Goal: Information Seeking & Learning: Learn about a topic

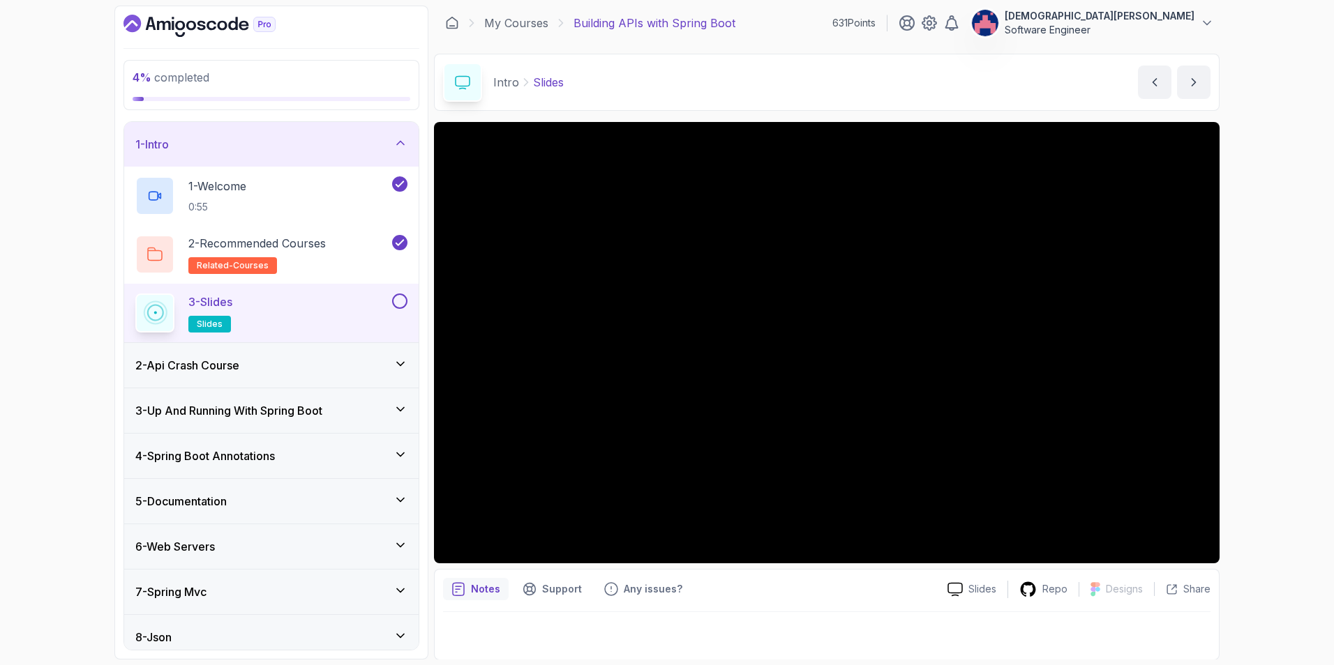
scroll to position [3, 0]
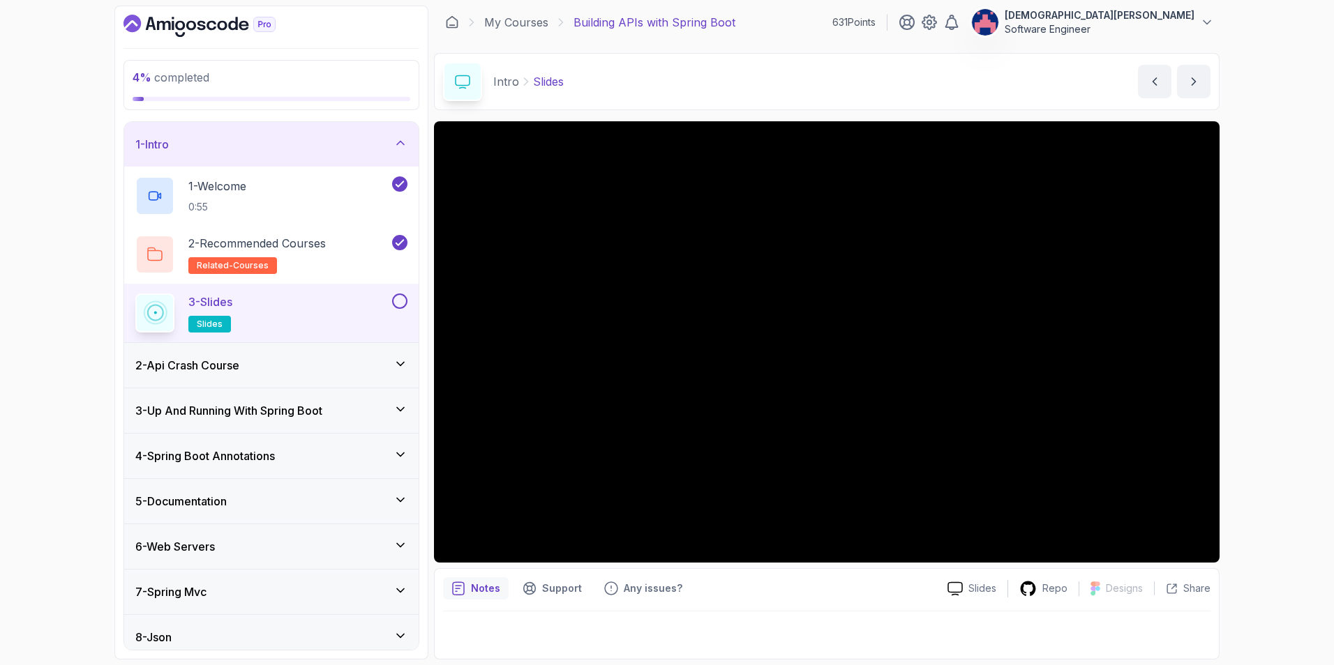
click at [405, 303] on button at bounding box center [399, 301] width 15 height 15
click at [365, 368] on div "2 - Api Crash Course" at bounding box center [271, 365] width 272 height 17
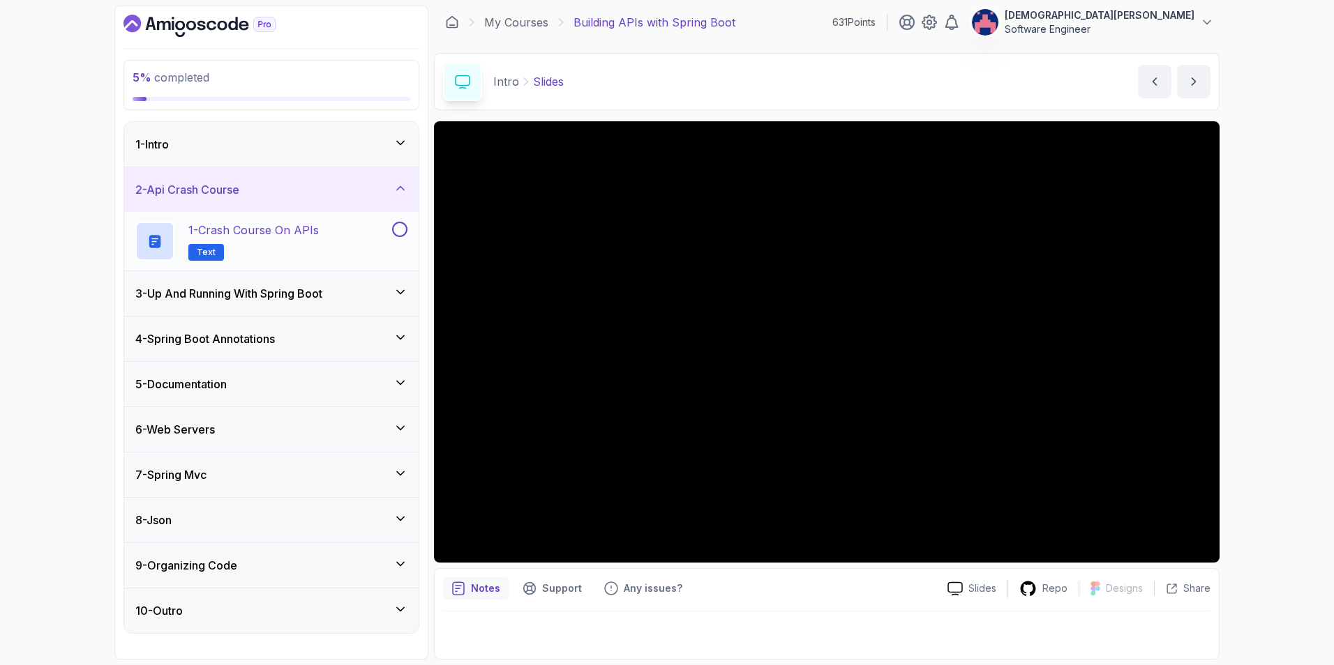
click at [338, 243] on div "1 - Crash Course on APIs Text" at bounding box center [262, 241] width 254 height 39
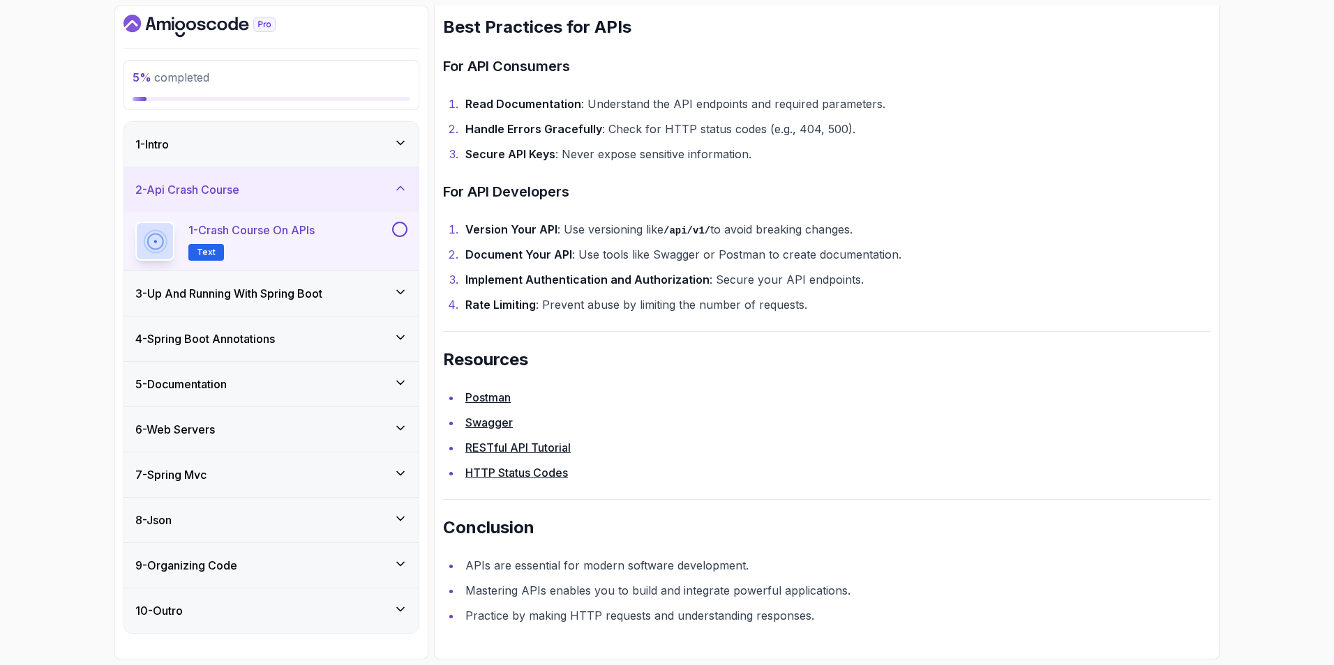
scroll to position [2649, 0]
click at [395, 232] on button at bounding box center [399, 229] width 15 height 15
click at [391, 296] on div "3 - Up And Running With Spring Boot" at bounding box center [271, 293] width 272 height 17
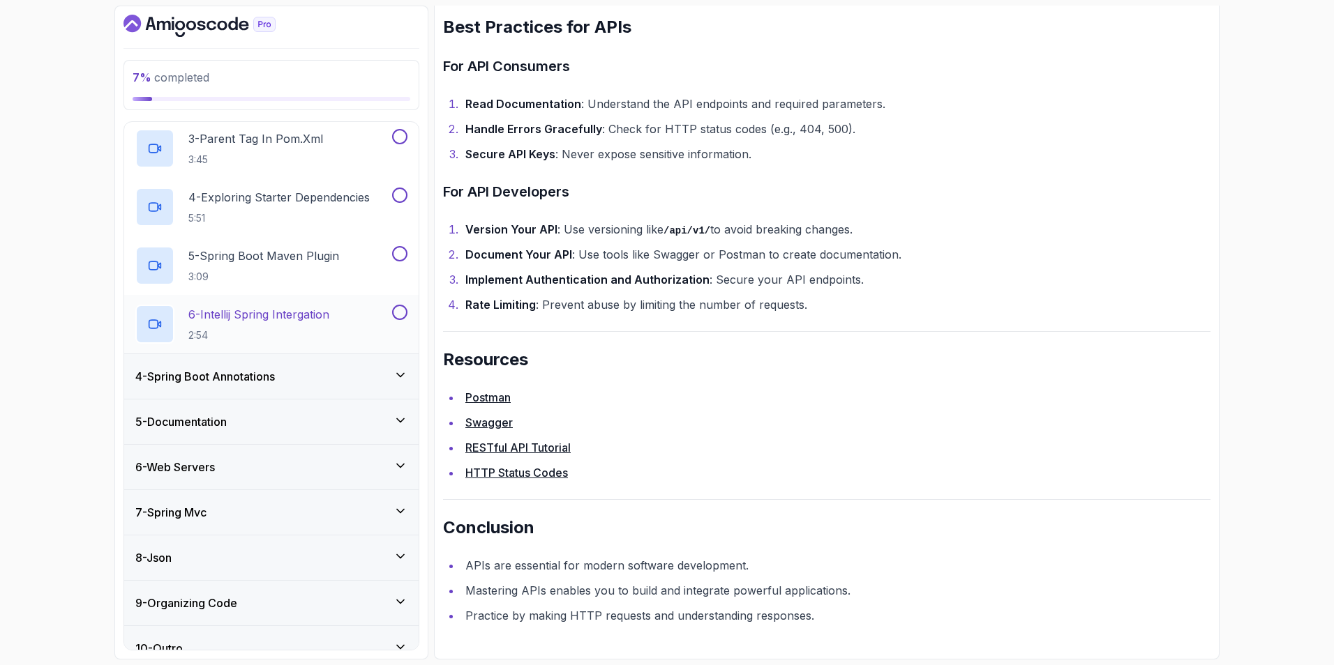
scroll to position [276, 0]
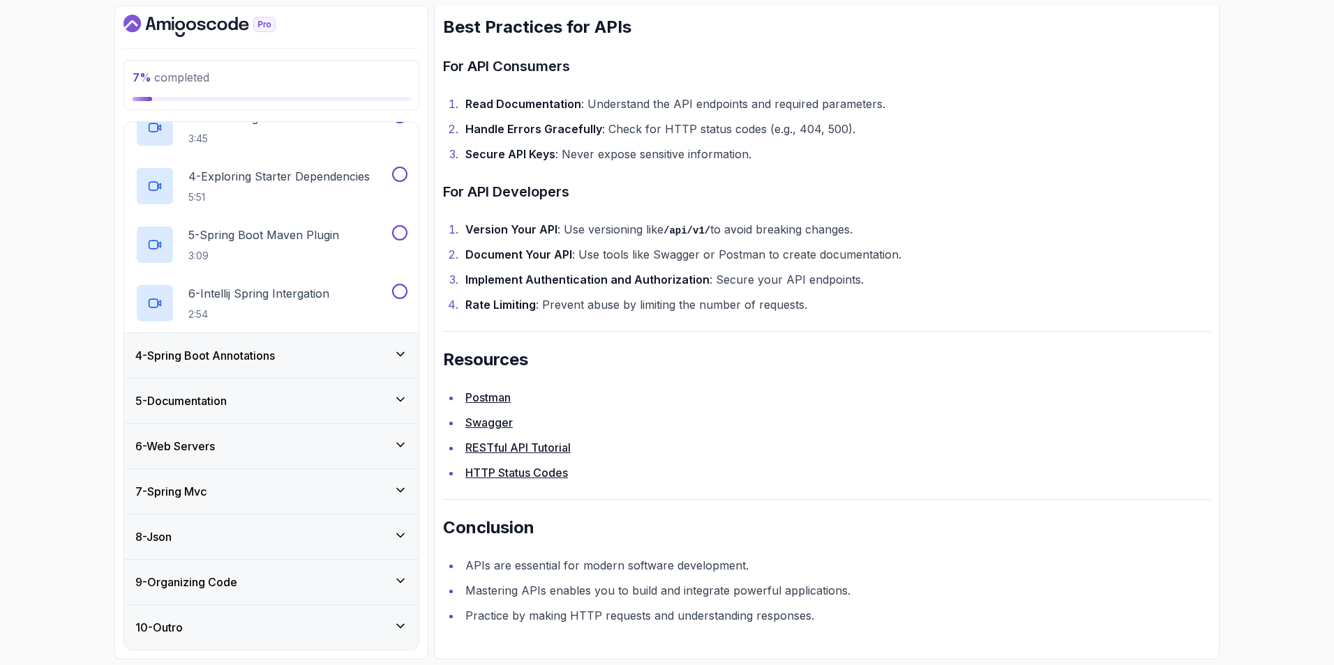
click at [385, 580] on div "9 - Organizing Code" at bounding box center [271, 582] width 272 height 17
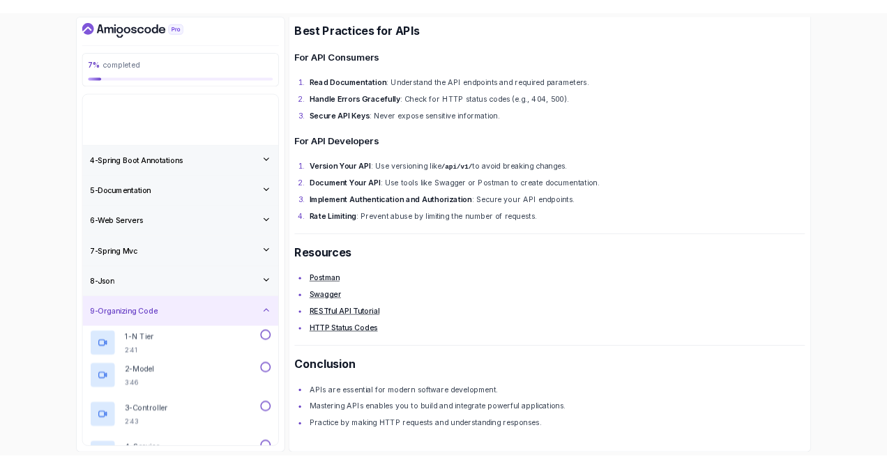
scroll to position [0, 0]
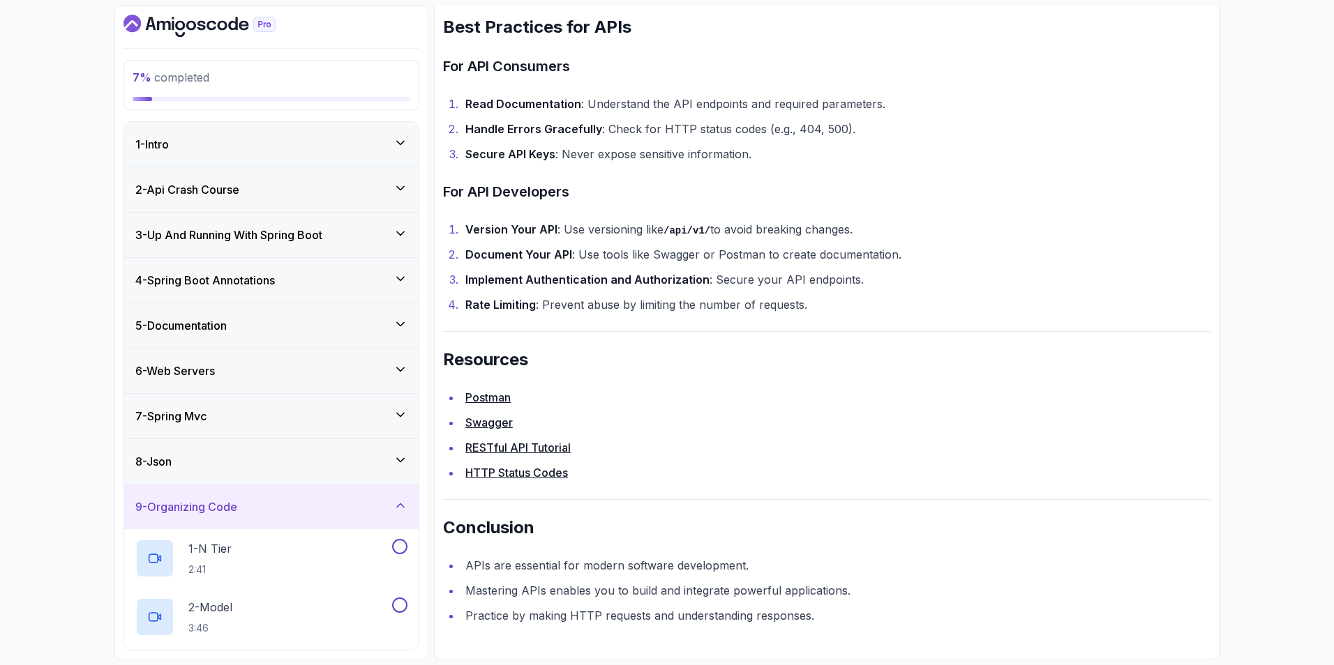
click at [380, 499] on div "9 - Organizing Code" at bounding box center [271, 507] width 272 height 17
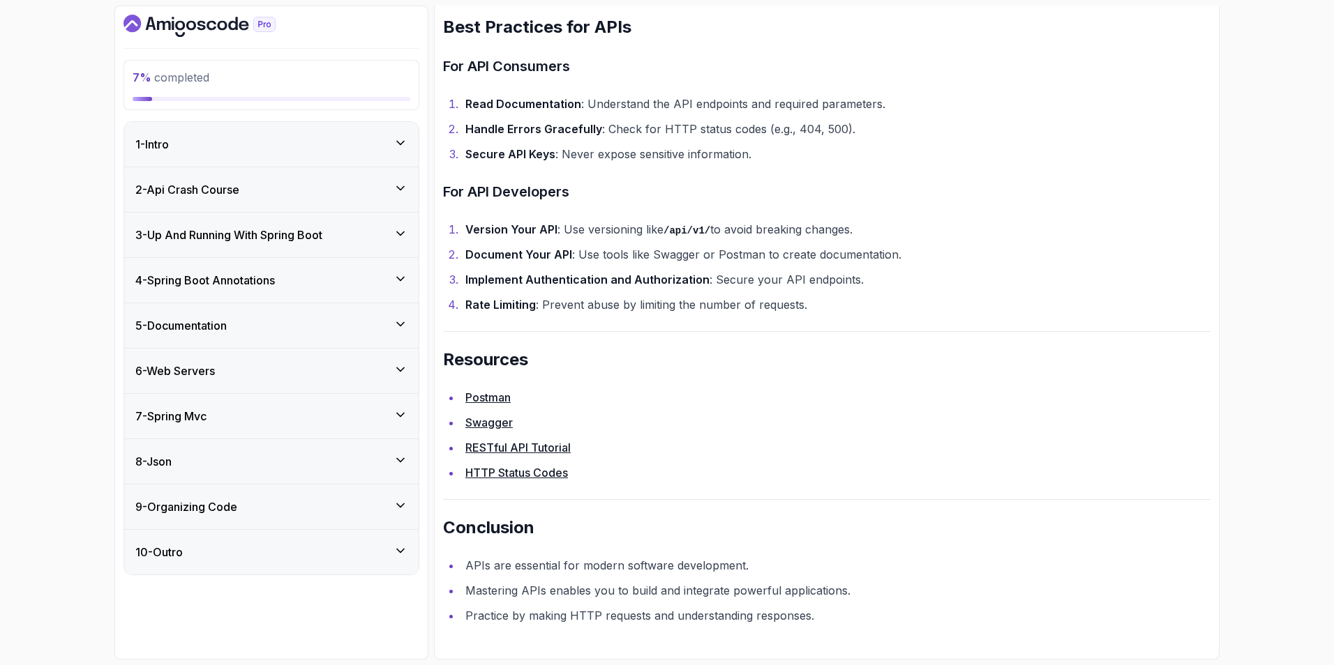
click at [385, 276] on div "4 - Spring Boot Annotations" at bounding box center [271, 280] width 272 height 17
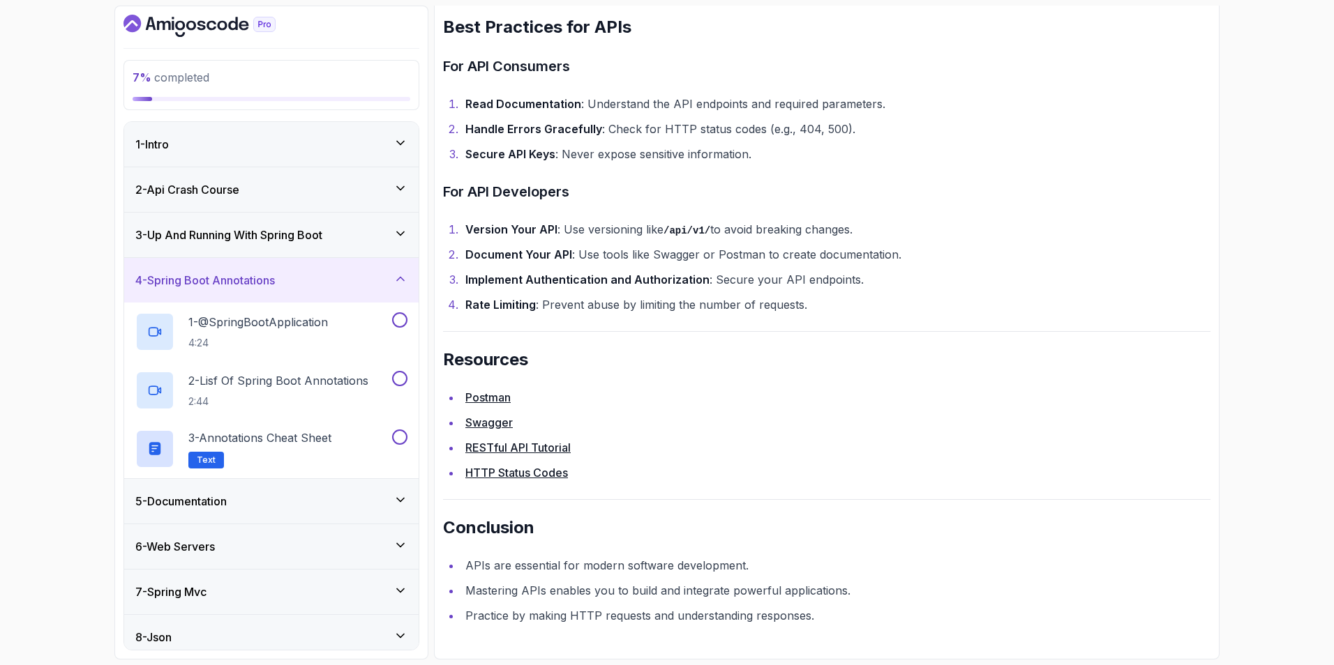
click at [385, 275] on div "4 - Spring Boot Annotations" at bounding box center [271, 280] width 272 height 17
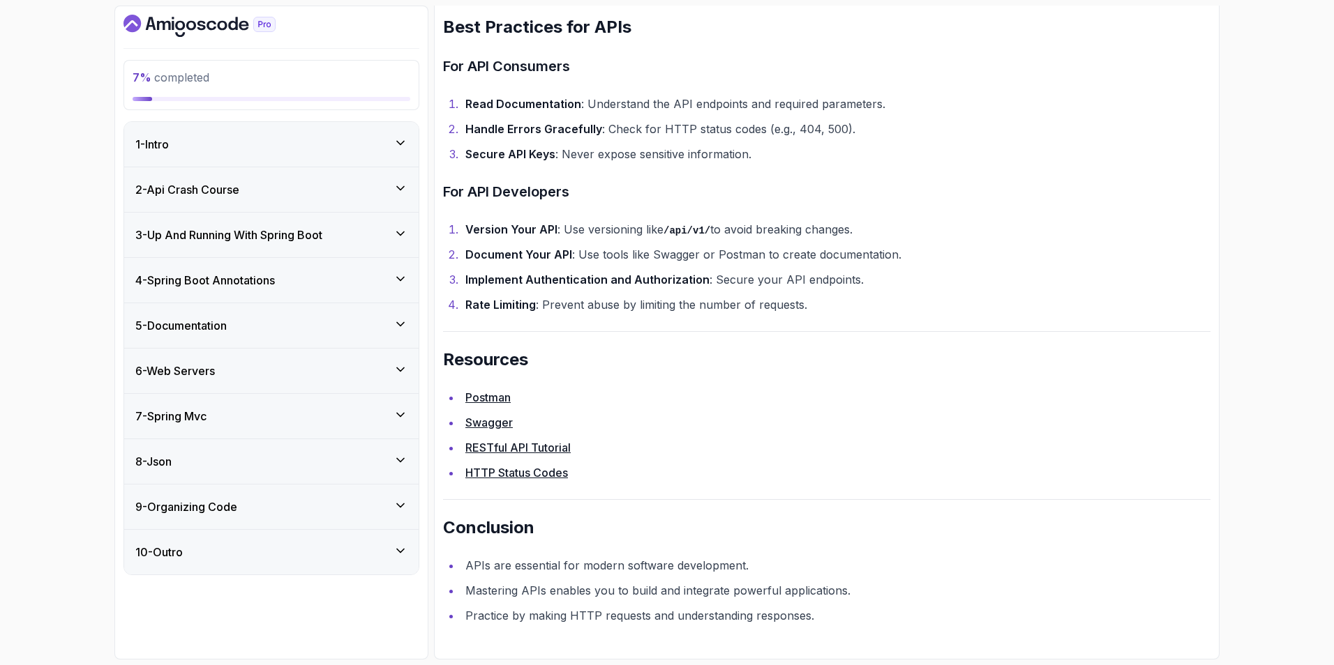
click at [386, 236] on div "3 - Up And Running With Spring Boot" at bounding box center [271, 235] width 272 height 17
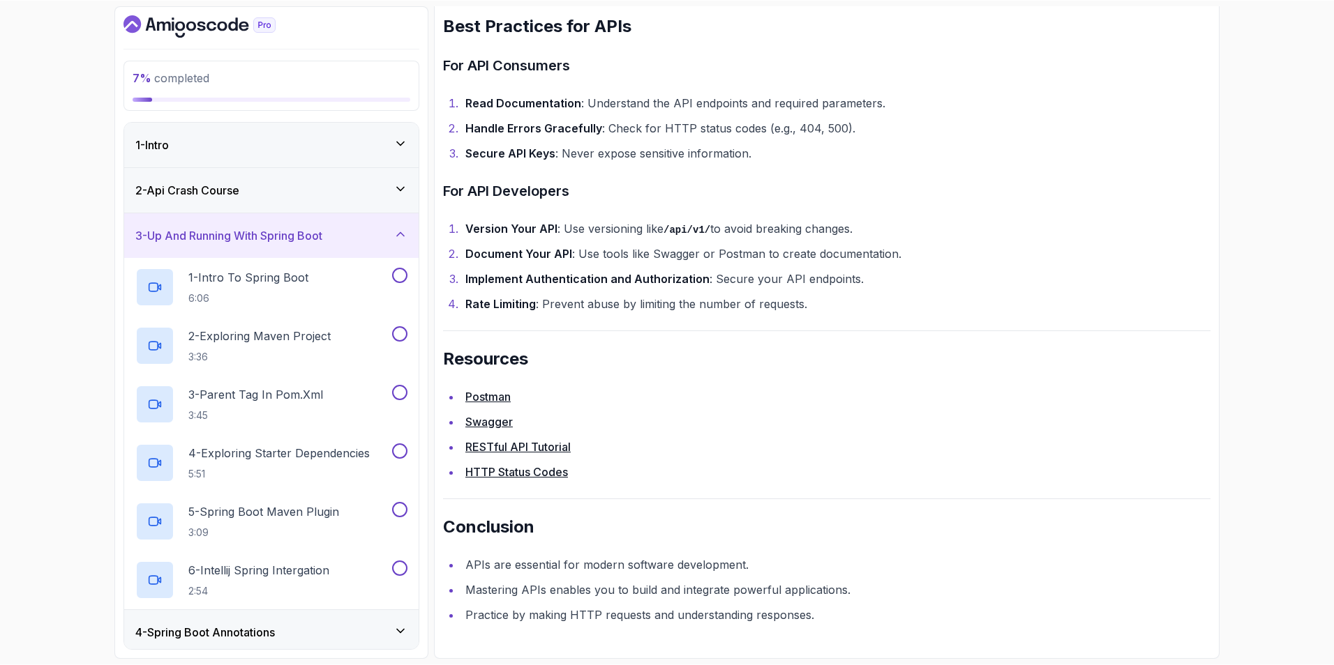
scroll to position [2641, 0]
click at [303, 273] on p "1 - Intro To Spring Boot" at bounding box center [248, 277] width 120 height 17
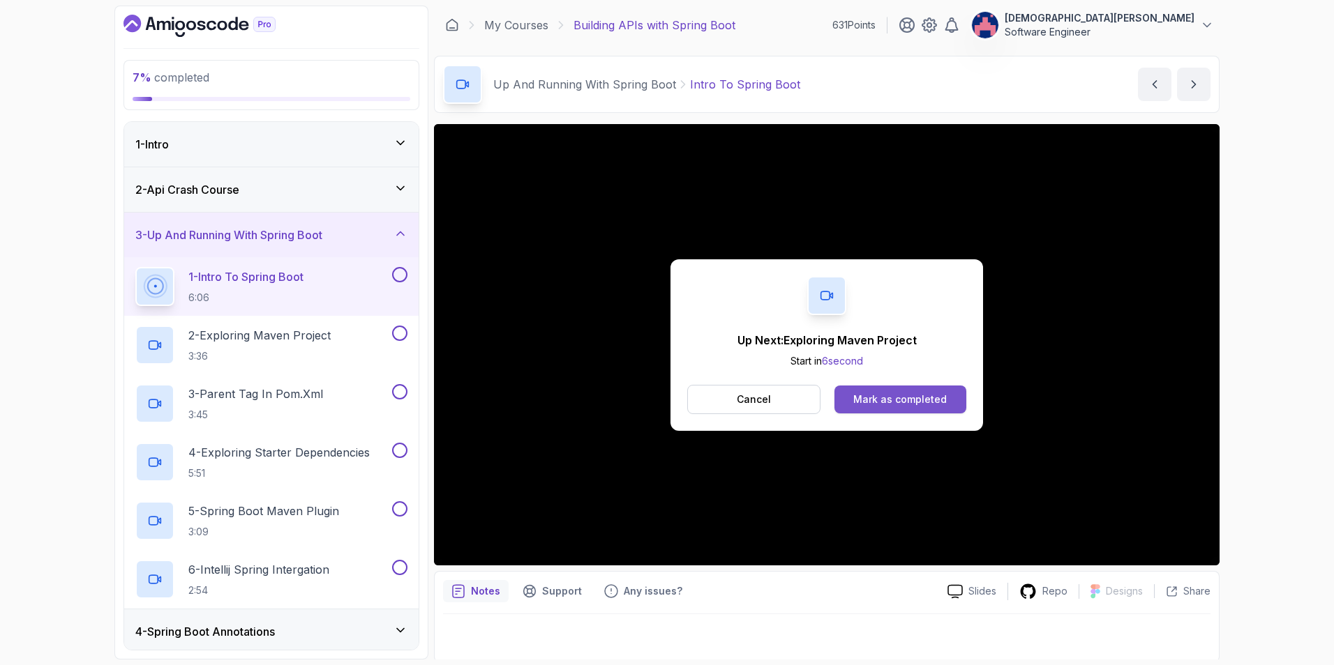
click at [844, 399] on button "Mark as completed" at bounding box center [900, 400] width 132 height 28
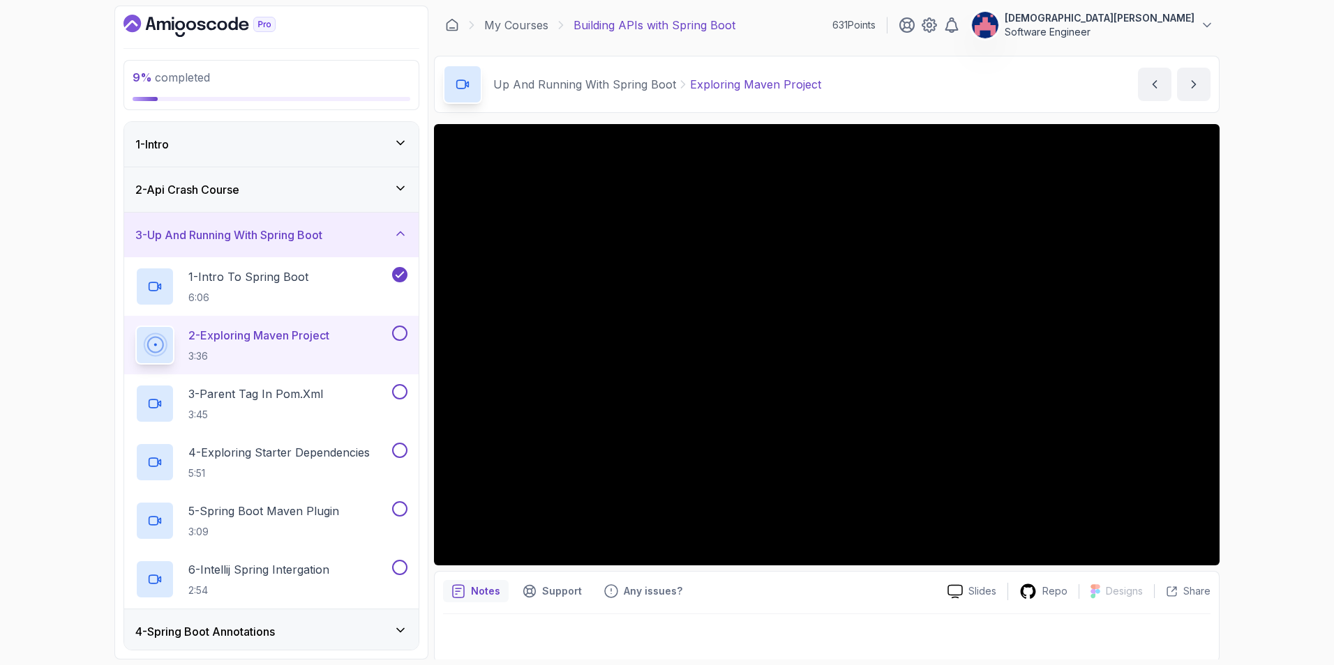
scroll to position [3, 0]
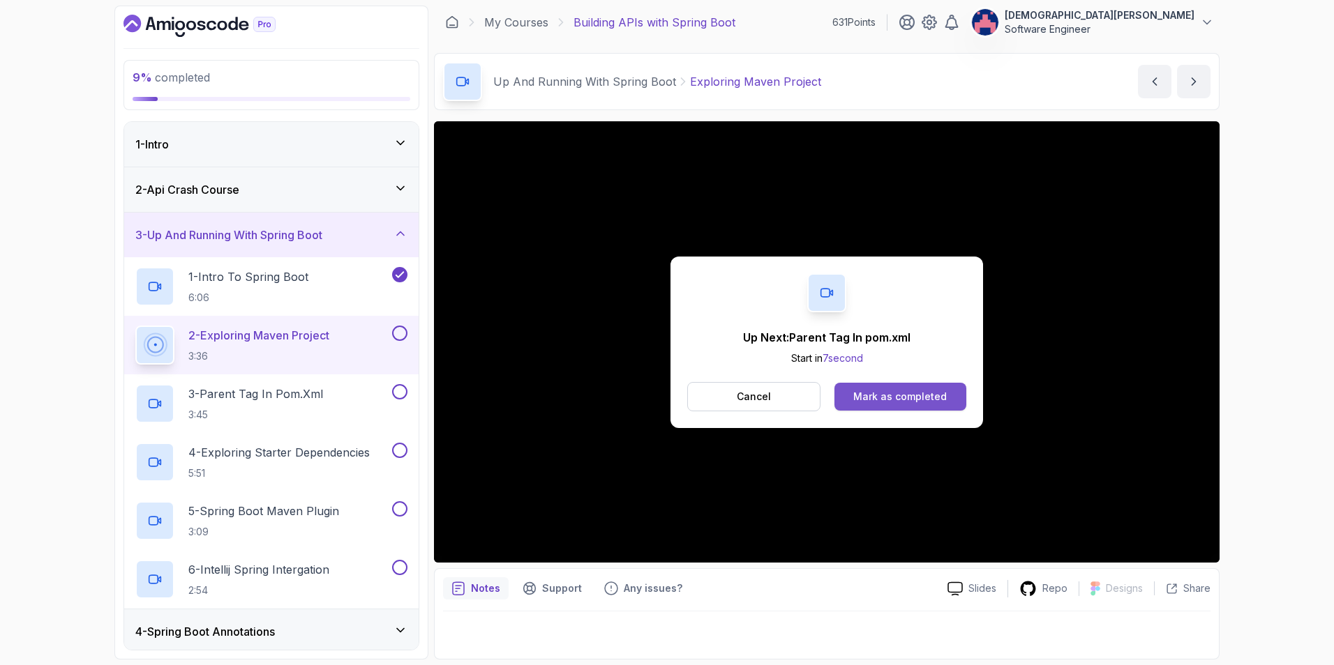
click at [931, 402] on div "Mark as completed" at bounding box center [899, 397] width 93 height 14
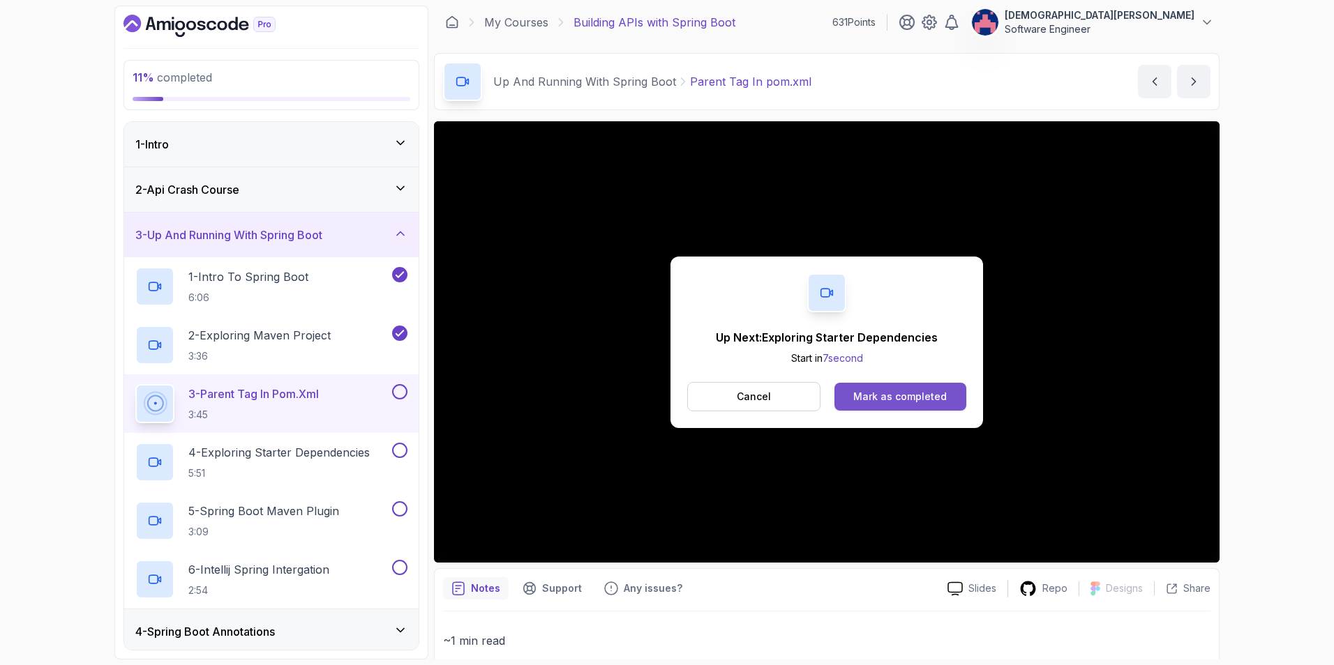
click at [893, 388] on button "Mark as completed" at bounding box center [900, 397] width 132 height 28
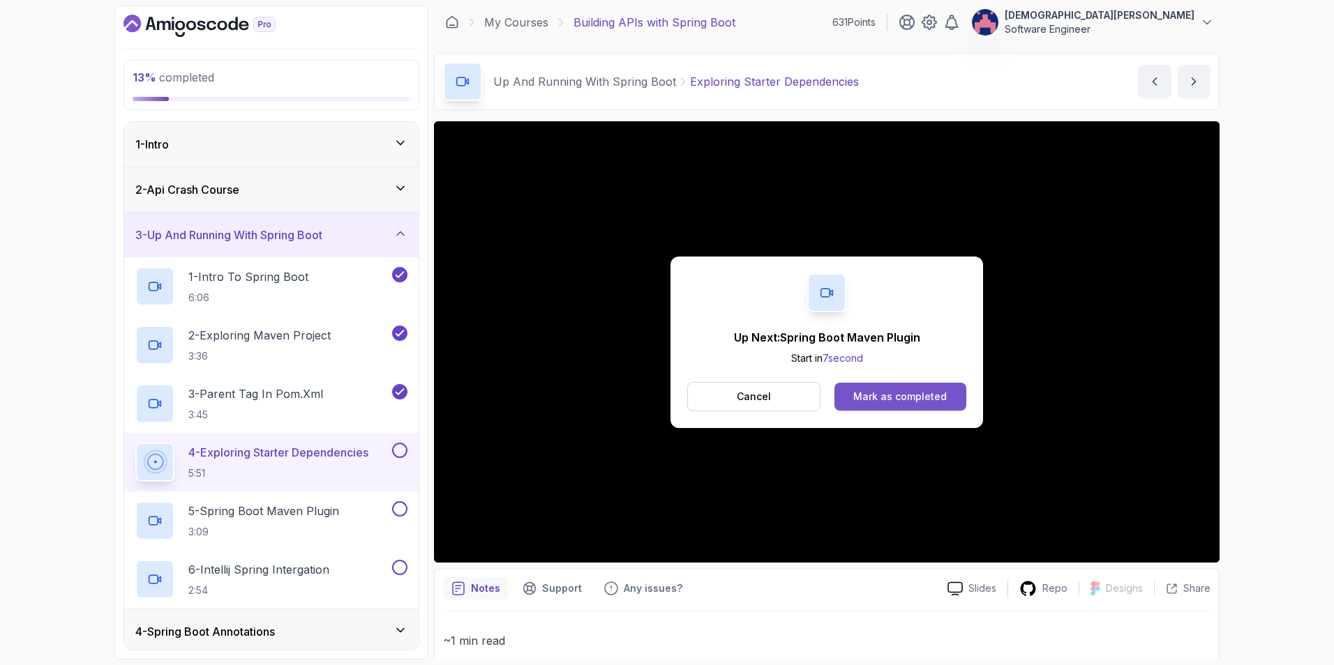
click at [905, 396] on div "Mark as completed" at bounding box center [899, 397] width 93 height 14
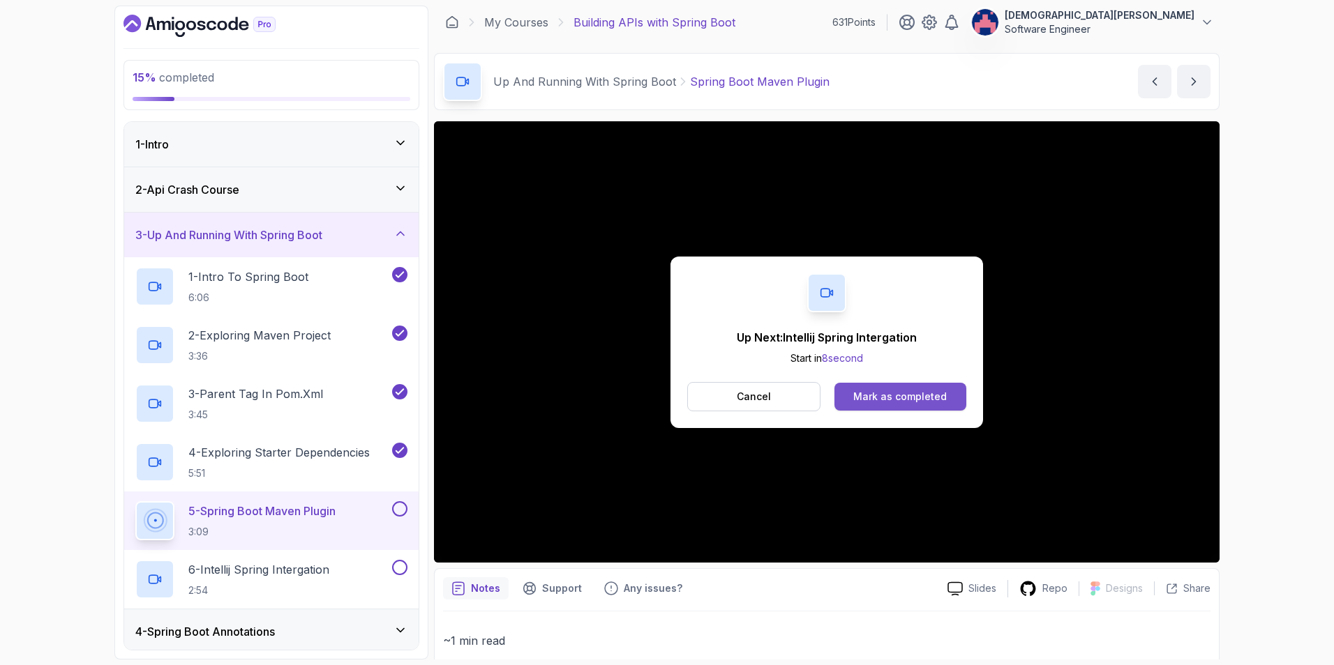
click at [919, 402] on div "Mark as completed" at bounding box center [899, 397] width 93 height 14
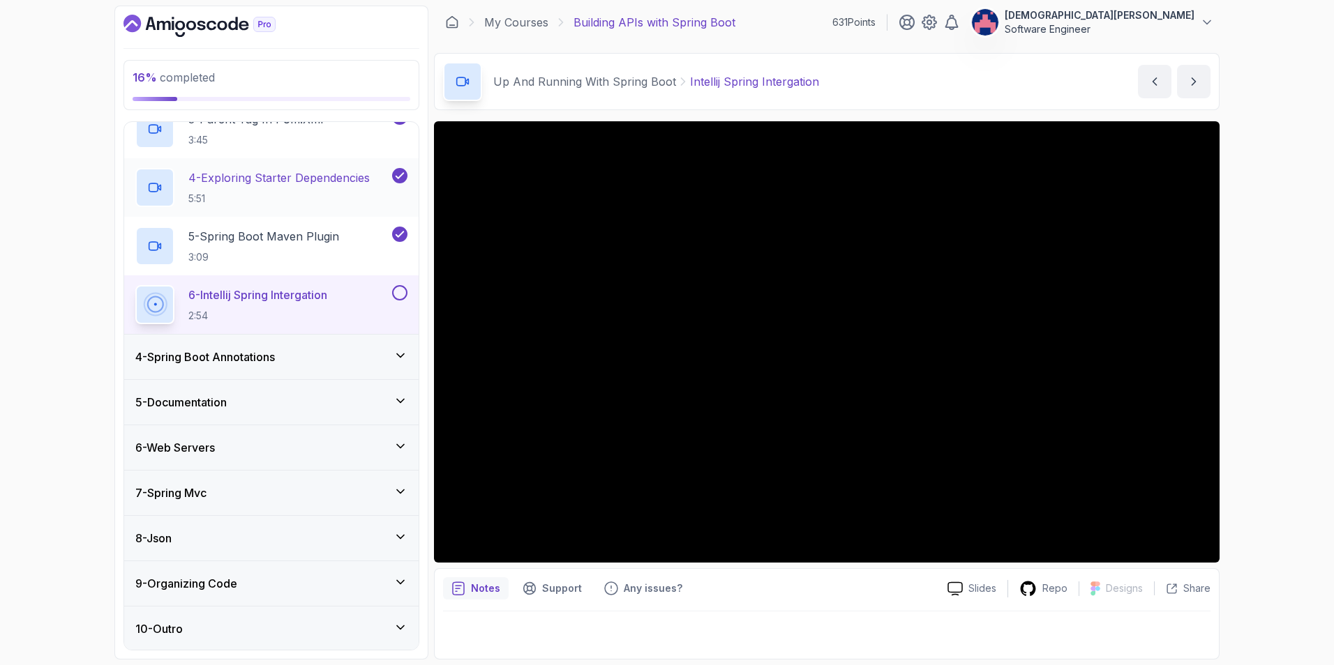
scroll to position [276, 0]
click at [409, 361] on div "4 - Spring Boot Annotations" at bounding box center [271, 355] width 294 height 45
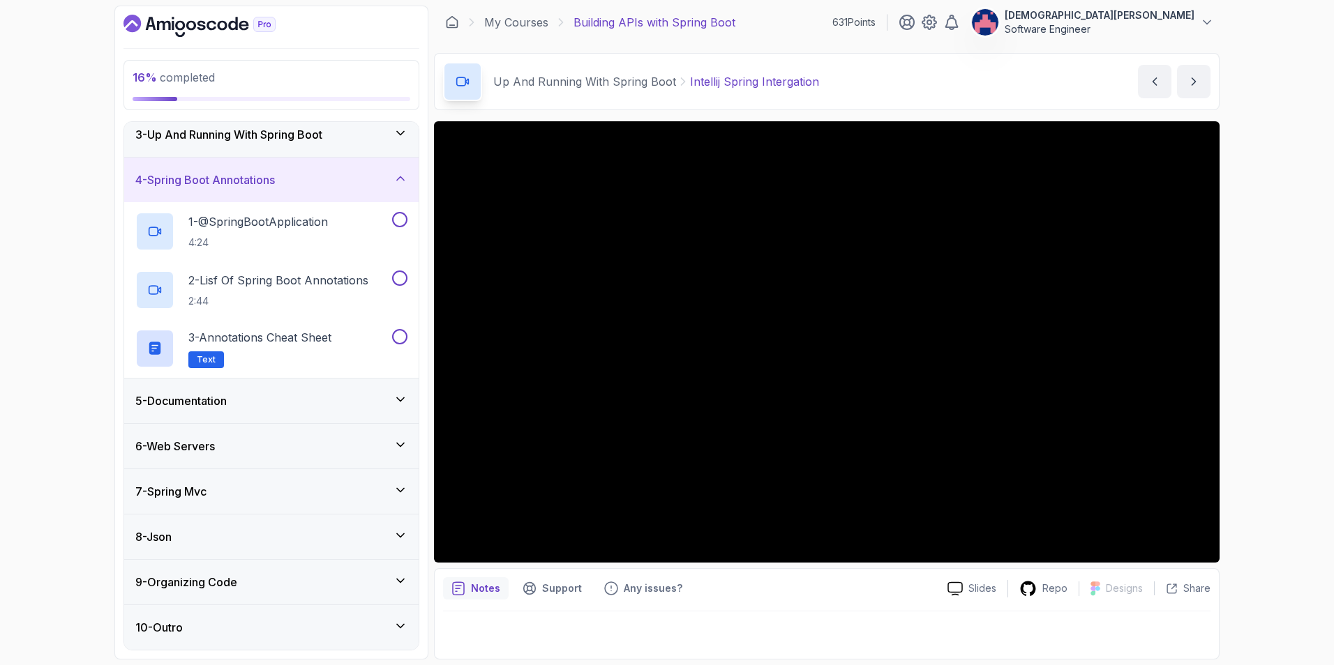
scroll to position [31, 0]
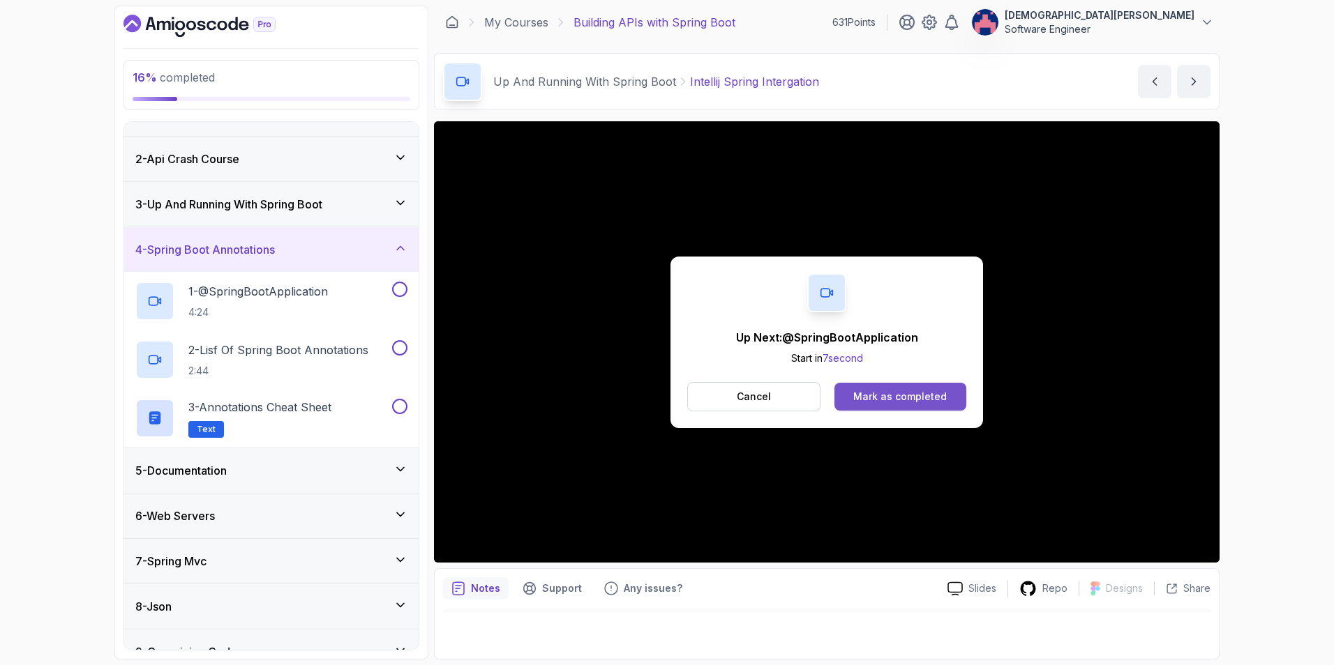
click at [914, 395] on div "Mark as completed" at bounding box center [899, 397] width 93 height 14
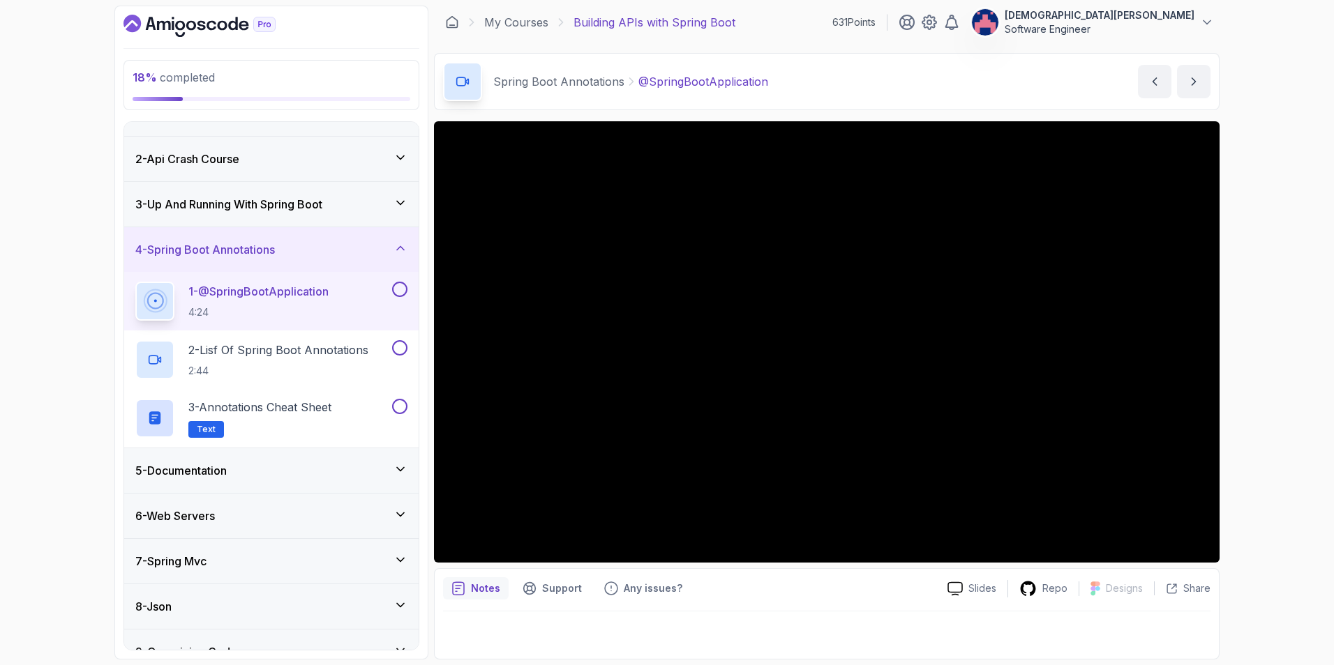
click at [352, 174] on div "2 - Api Crash Course" at bounding box center [271, 159] width 294 height 45
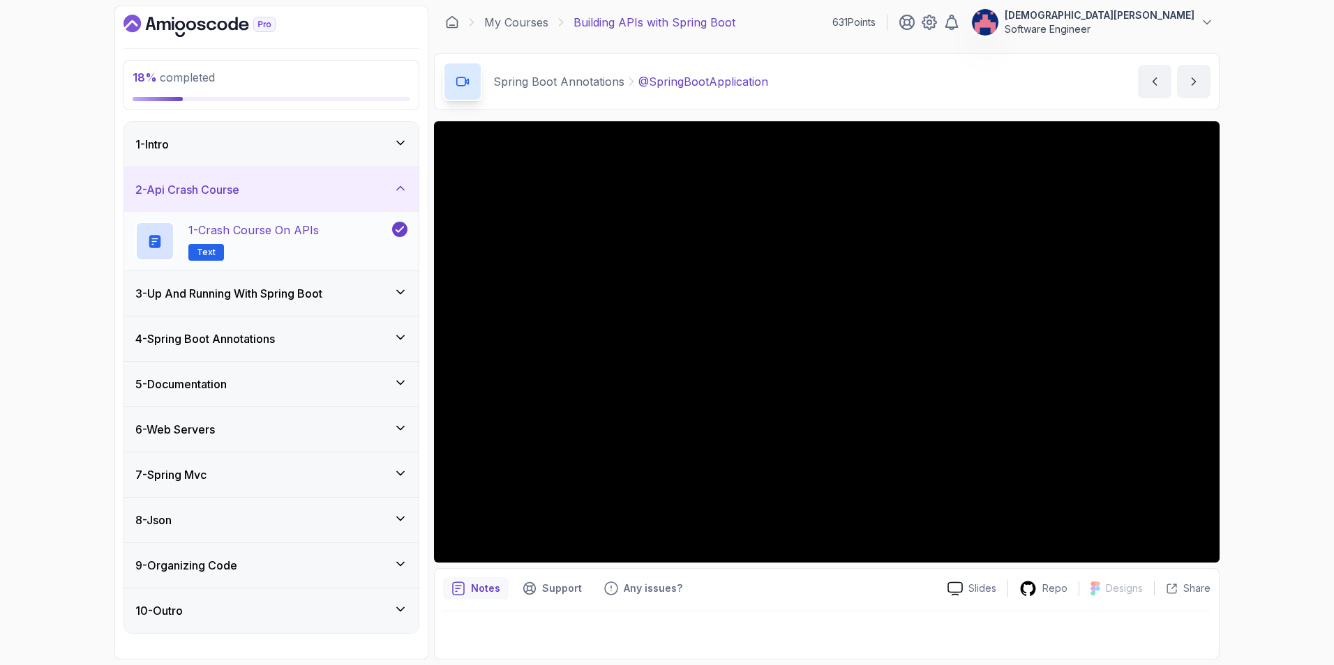
click at [329, 239] on div "1 - Crash Course on APIs Text" at bounding box center [262, 241] width 254 height 39
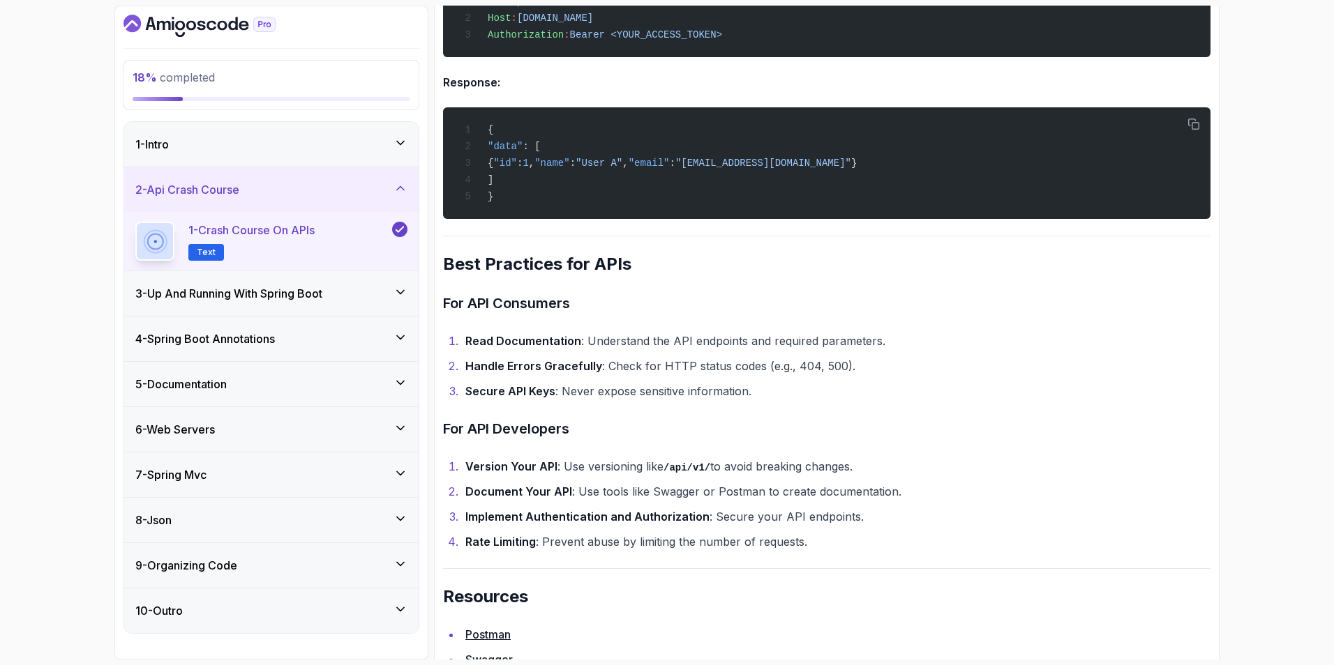
scroll to position [2649, 0]
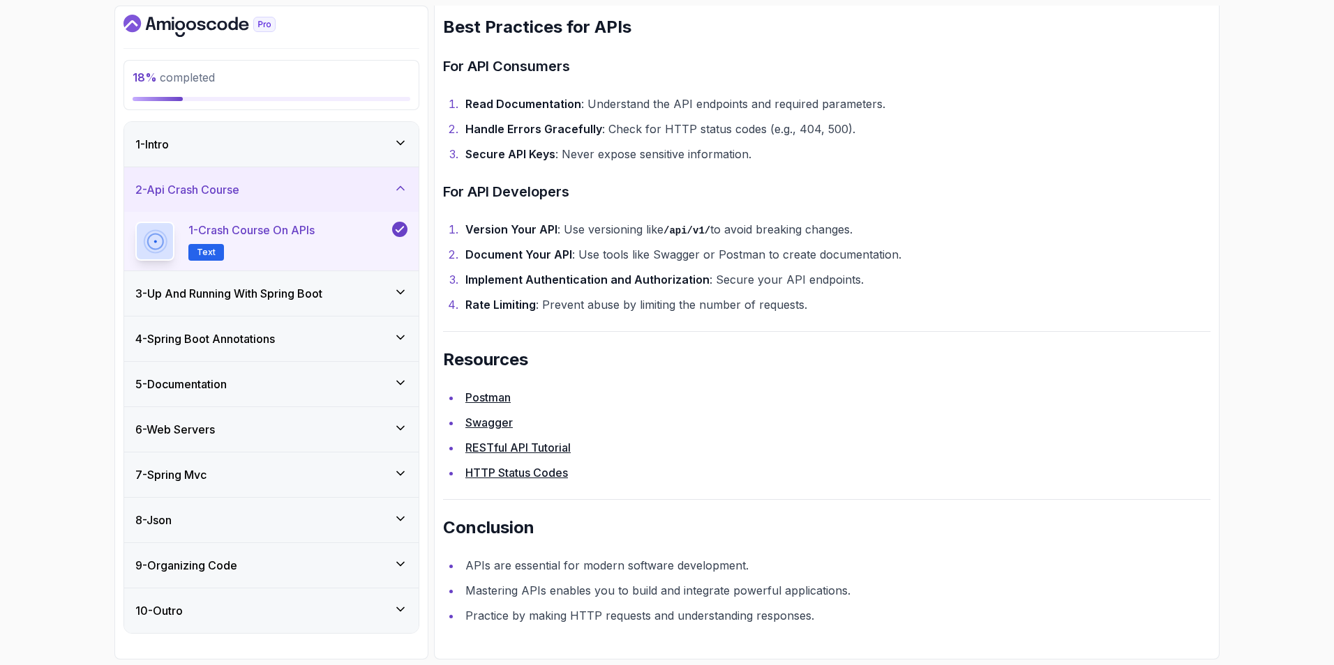
click at [306, 295] on h3 "3 - Up And Running With Spring Boot" at bounding box center [228, 293] width 187 height 17
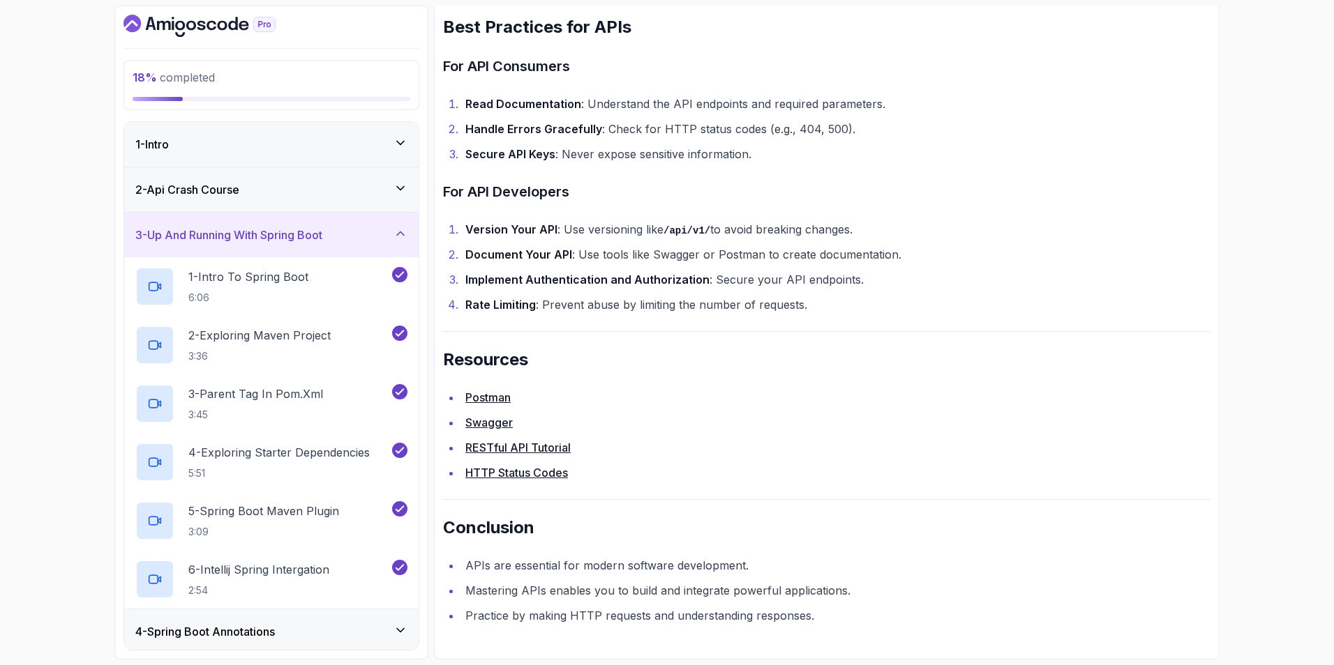
click at [324, 153] on div "1 - Intro" at bounding box center [271, 144] width 294 height 45
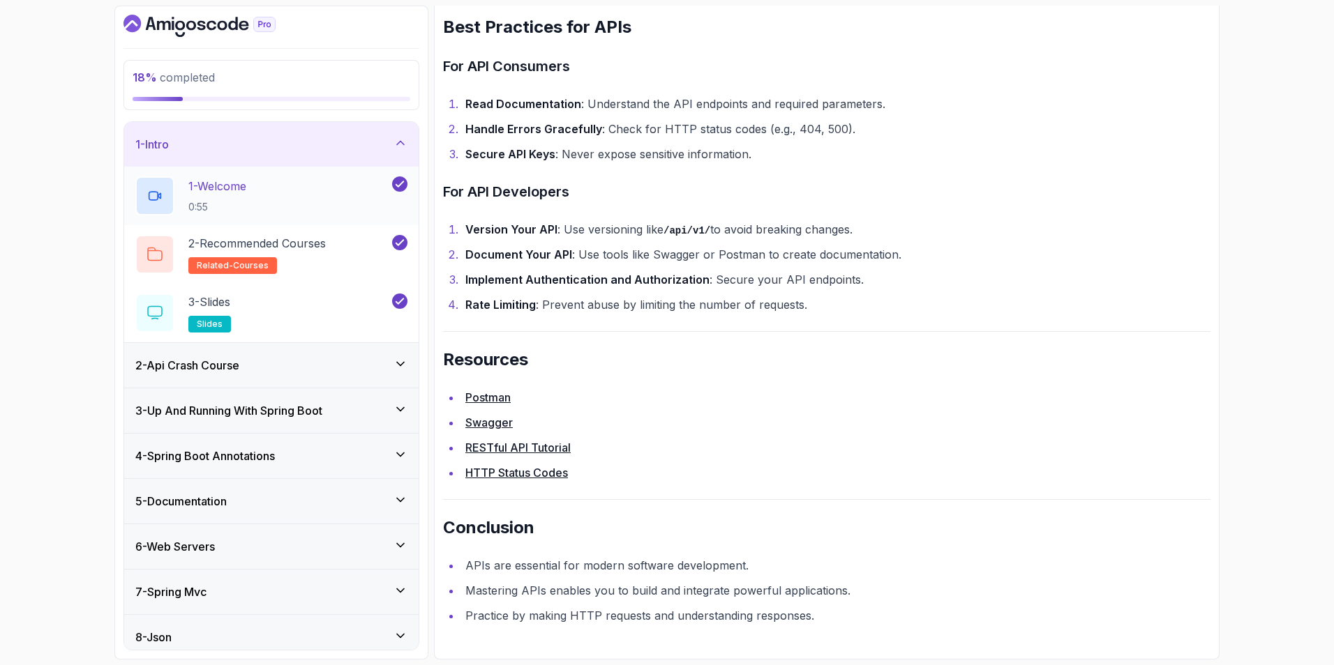
click at [308, 200] on div "1 - Welcome 0:55" at bounding box center [262, 195] width 254 height 39
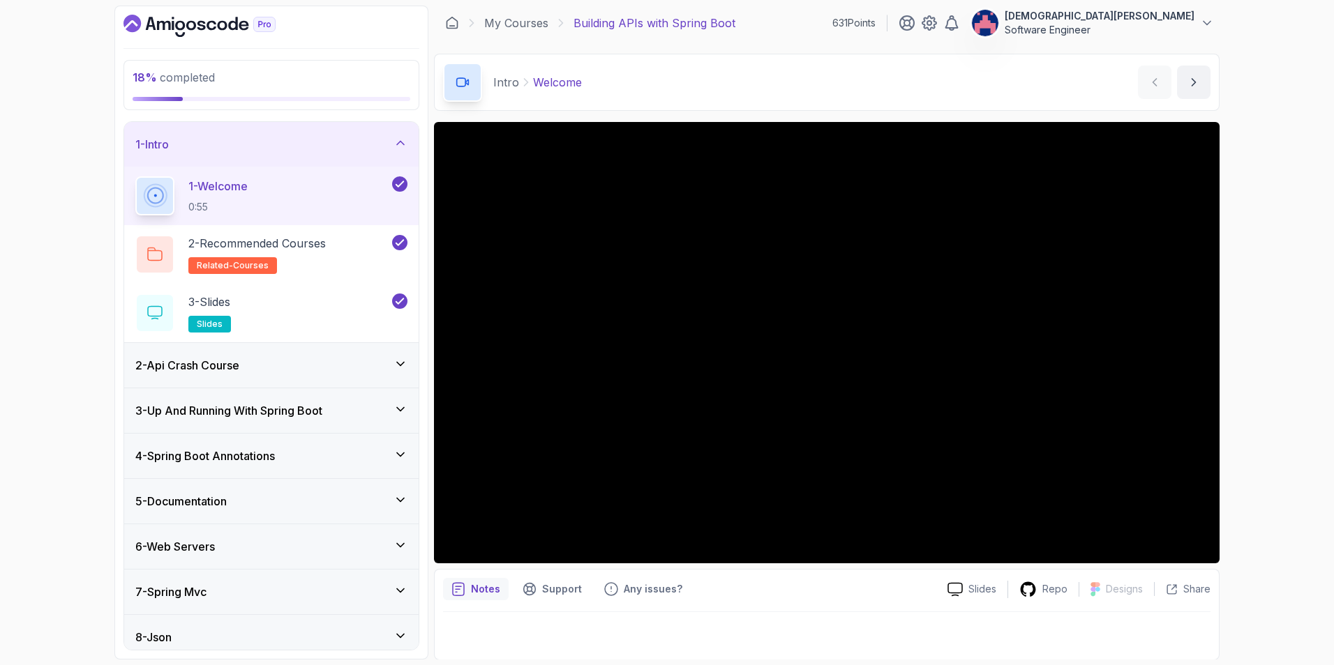
scroll to position [3, 0]
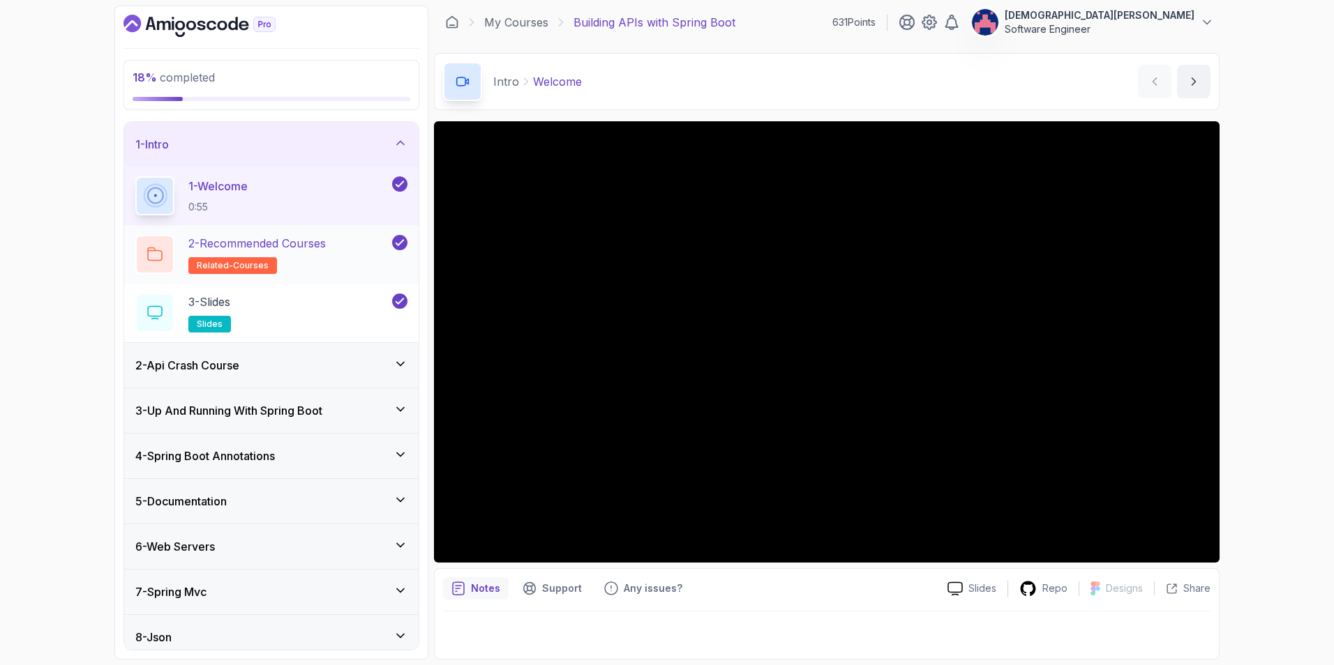
click at [287, 261] on h2 "2 - Recommended Courses related-courses" at bounding box center [256, 254] width 137 height 39
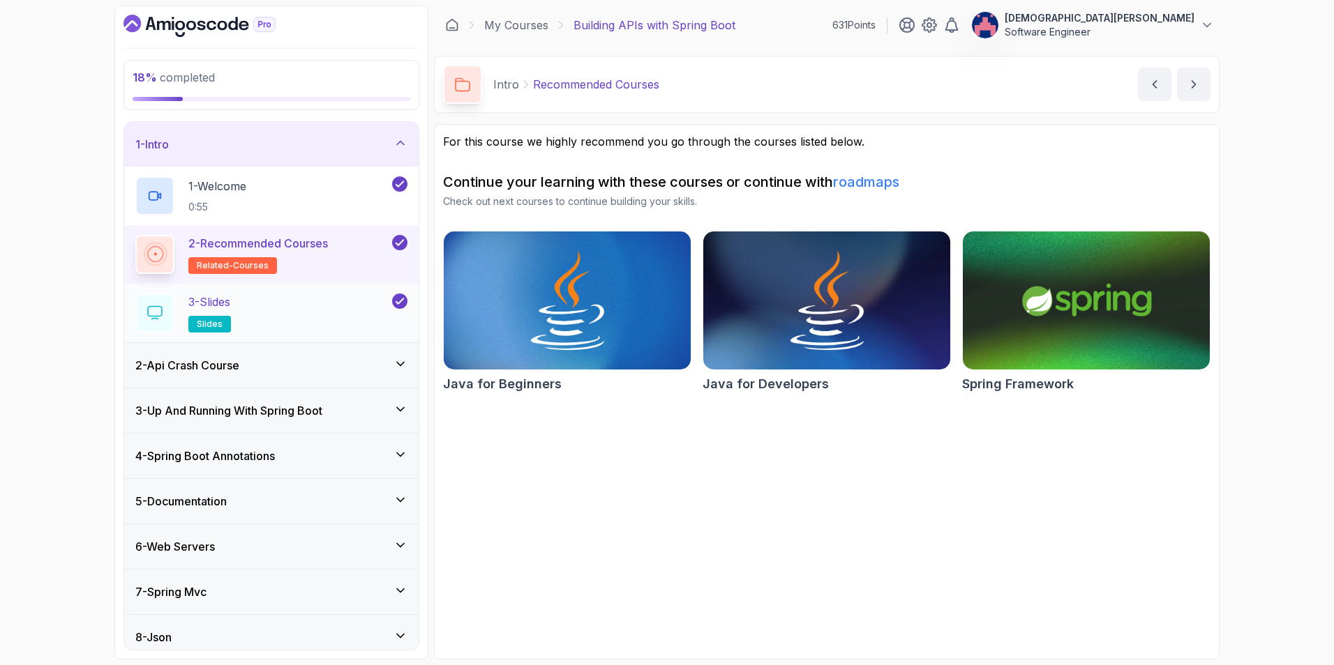
click at [370, 303] on div "3 - Slides slides" at bounding box center [262, 313] width 254 height 39
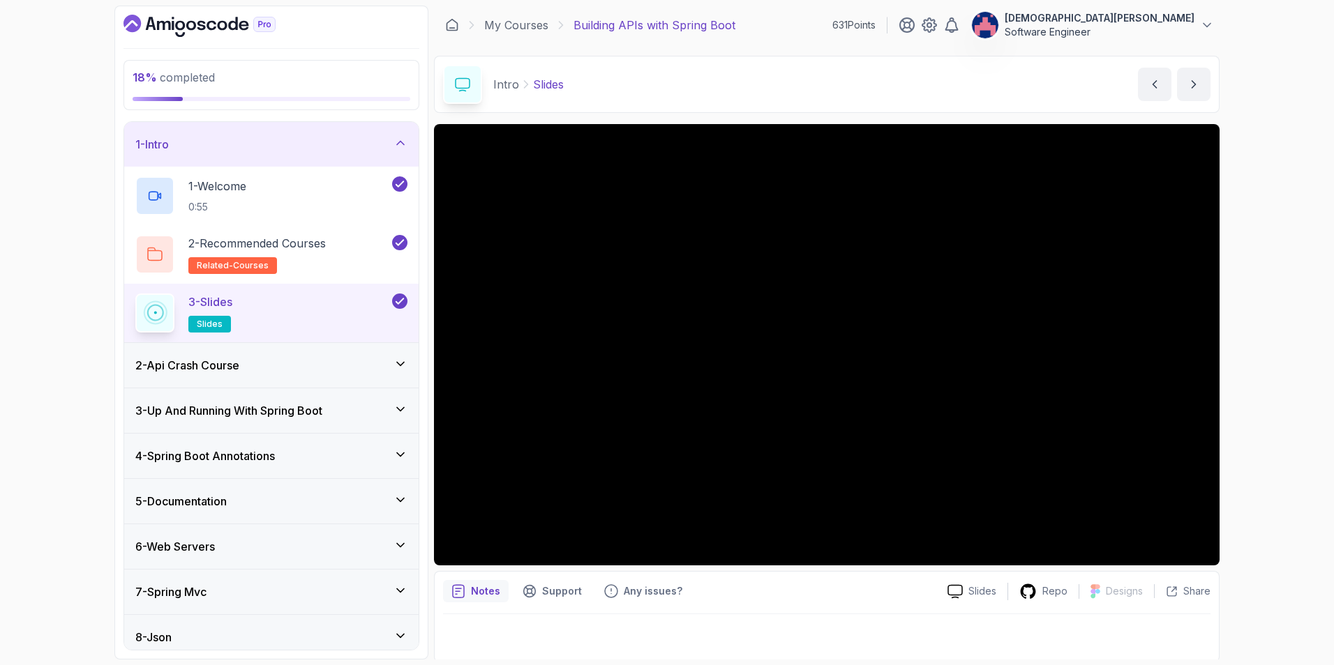
scroll to position [3, 0]
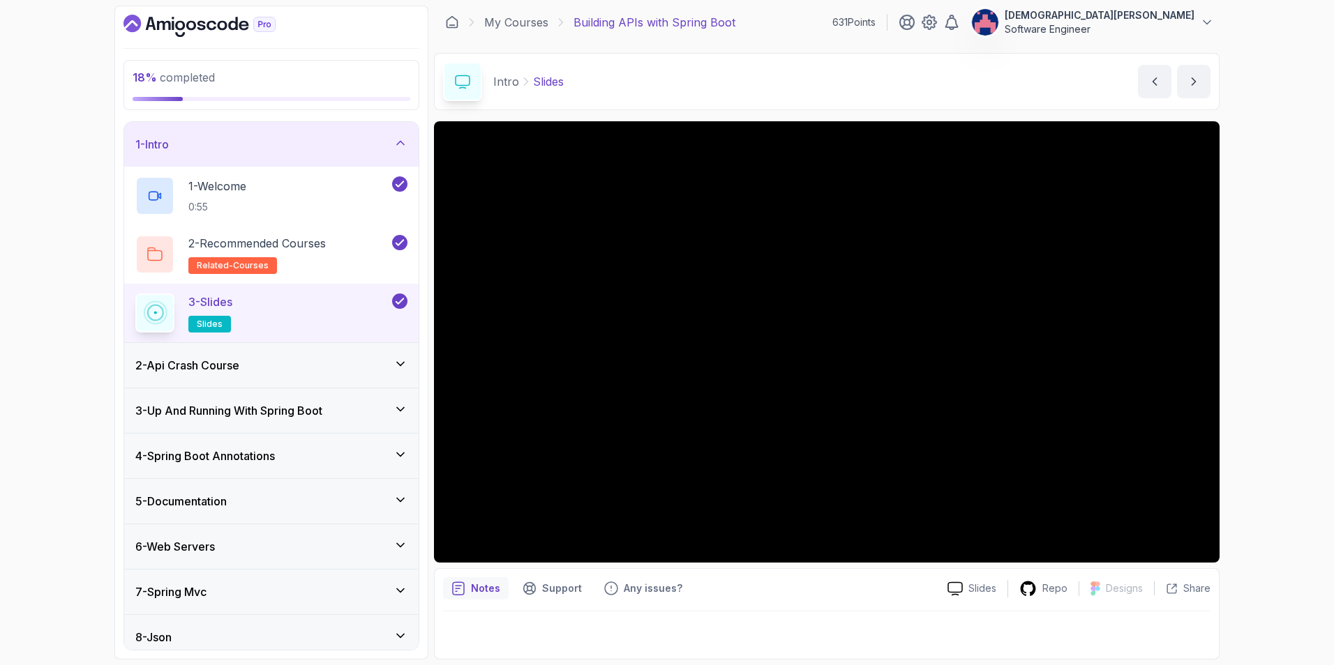
click at [1270, 540] on div "18 % completed 1 - Intro 1 - Welcome 0:55 2 - Recommended Courses related-cours…" at bounding box center [667, 332] width 1334 height 665
click at [338, 363] on div "2 - Api Crash Course" at bounding box center [271, 365] width 272 height 17
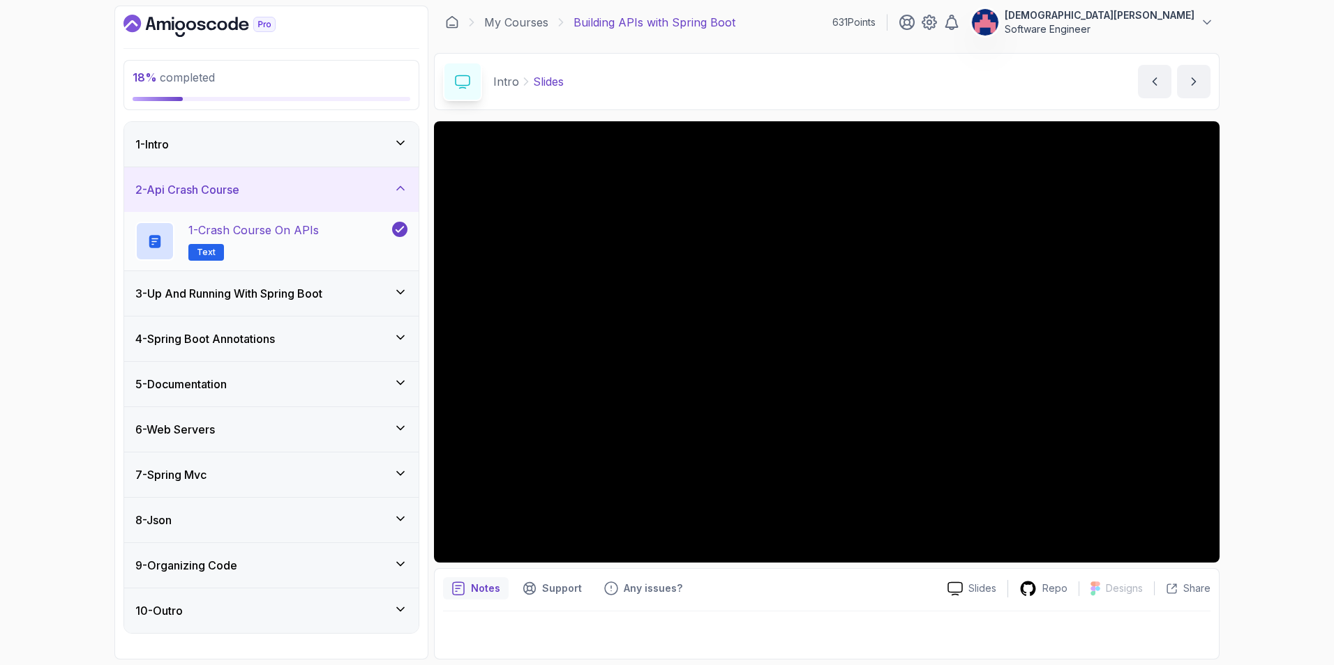
click at [319, 247] on h2 "1 - Crash Course on APIs Text" at bounding box center [253, 241] width 130 height 39
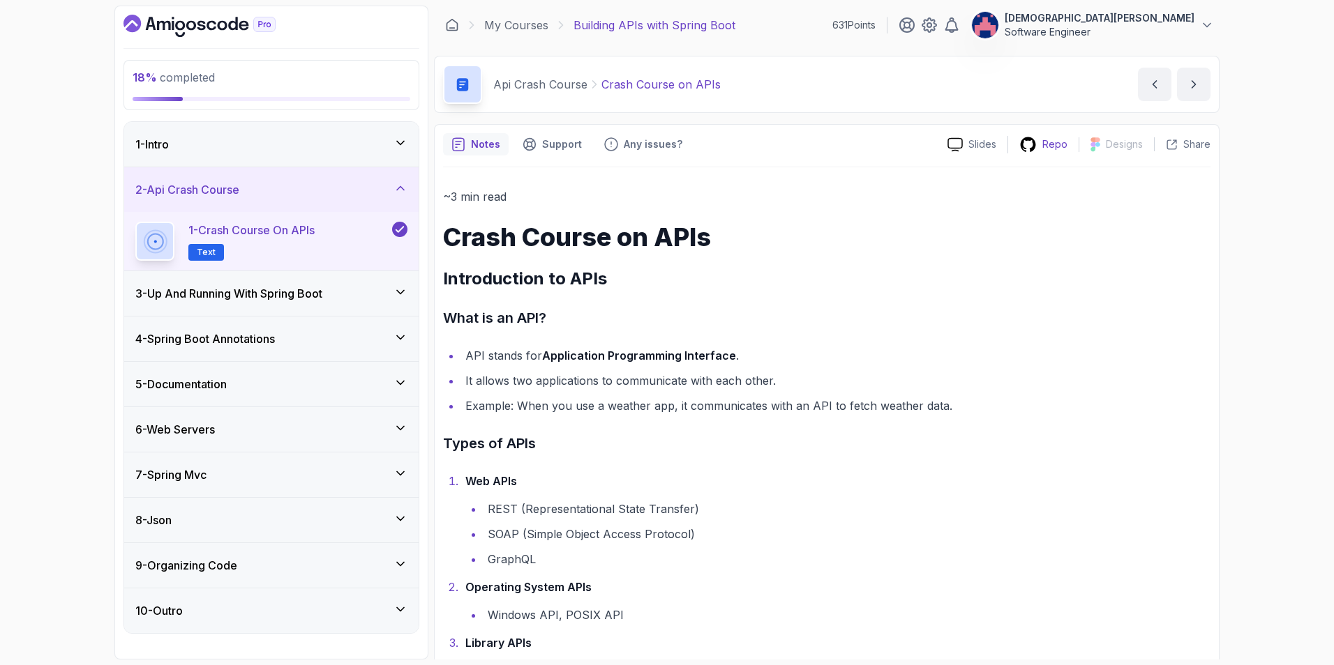
click at [1048, 147] on p "Repo" at bounding box center [1054, 144] width 25 height 14
click at [395, 179] on div "2 - Api Crash Course" at bounding box center [271, 189] width 294 height 45
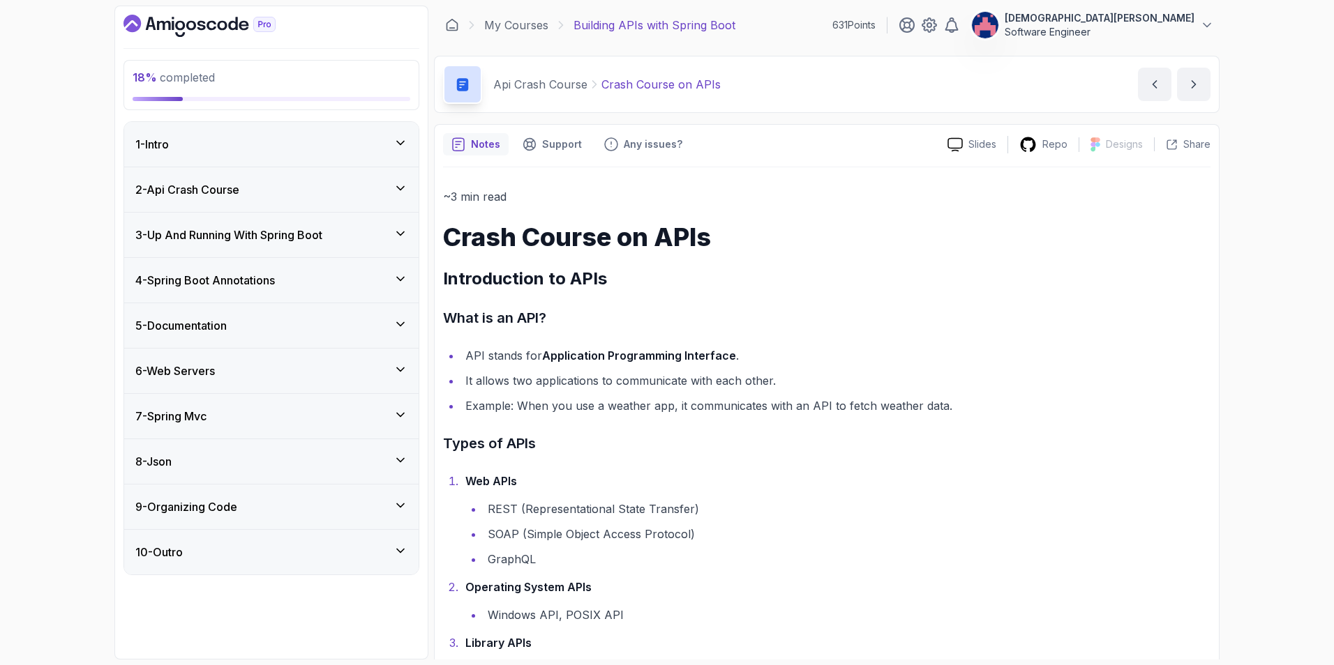
click at [366, 226] on div "3 - Up And Running With Spring Boot" at bounding box center [271, 235] width 294 height 45
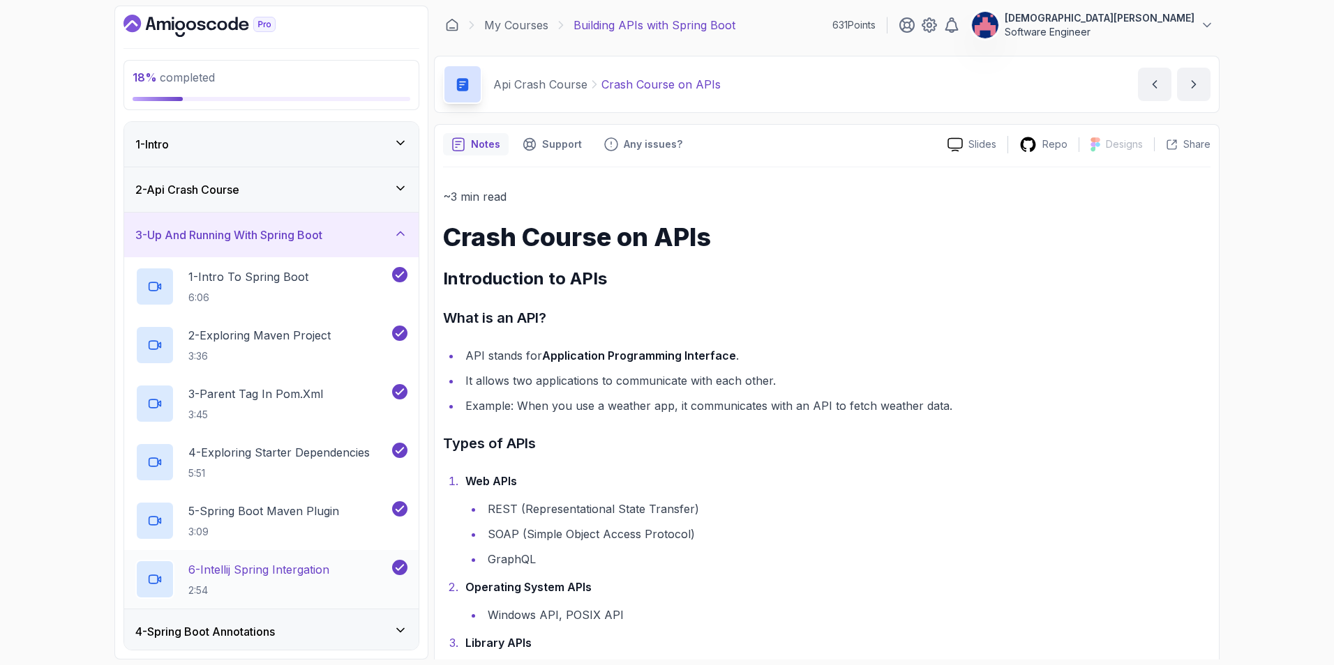
click at [315, 563] on p "6 - Intellij Spring Intergation" at bounding box center [258, 569] width 141 height 17
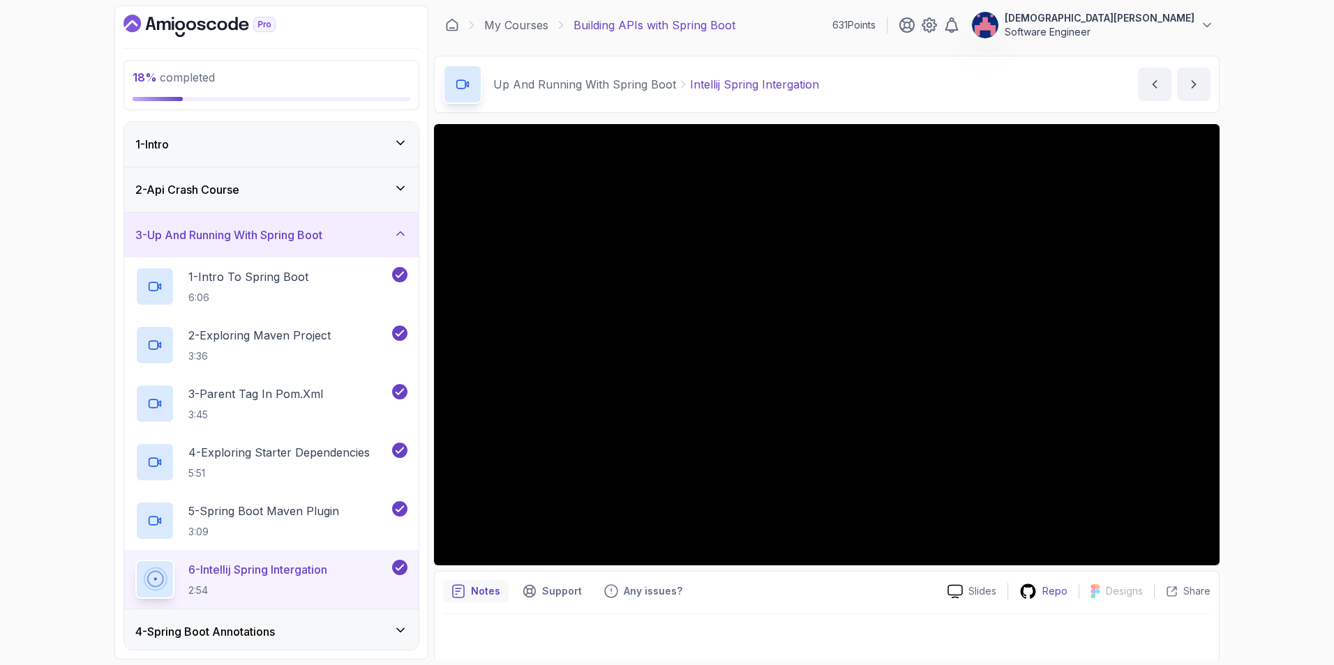
click at [1025, 591] on icon at bounding box center [1027, 591] width 17 height 17
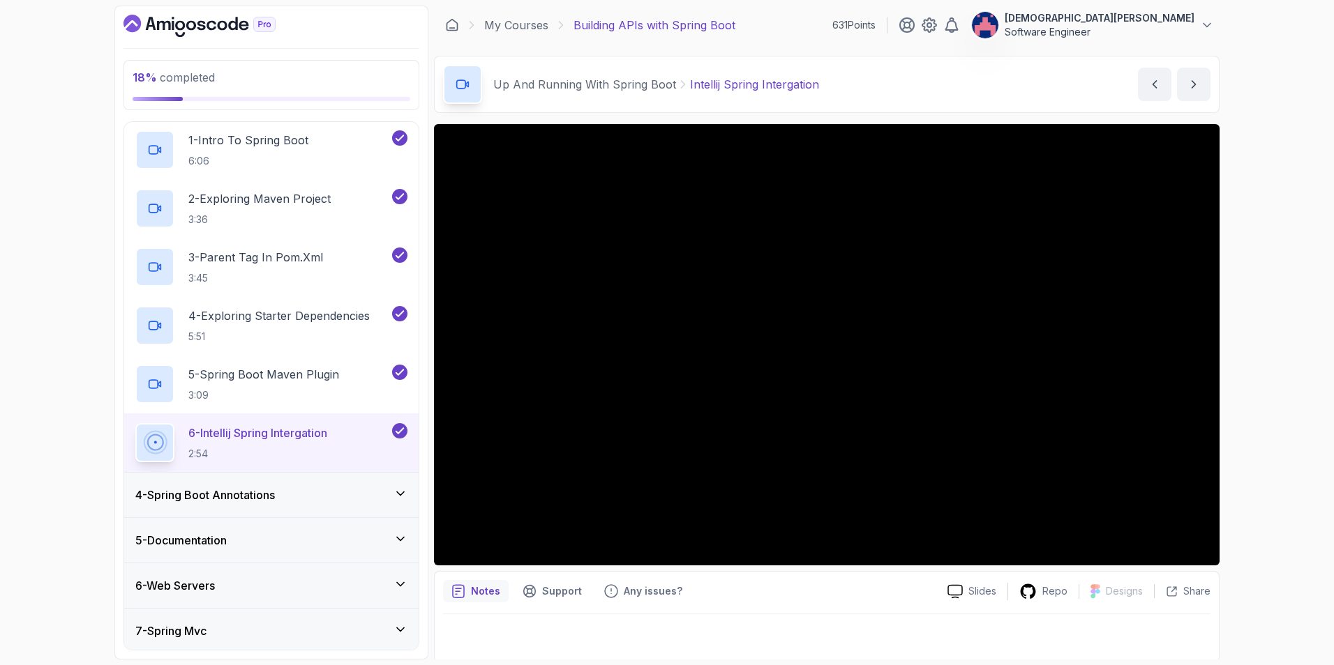
scroll to position [276, 0]
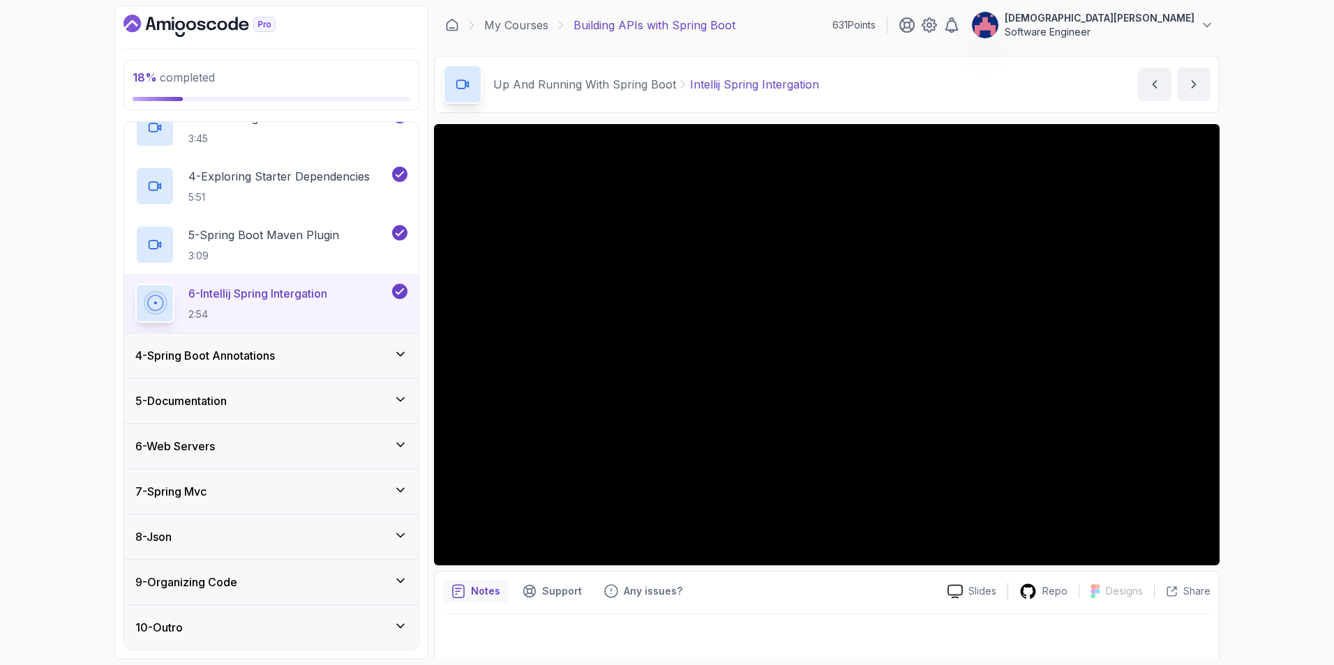
click at [312, 298] on p "6 - Intellij Spring Intergation" at bounding box center [257, 293] width 139 height 17
click at [307, 354] on div "4 - Spring Boot Annotations" at bounding box center [271, 355] width 272 height 17
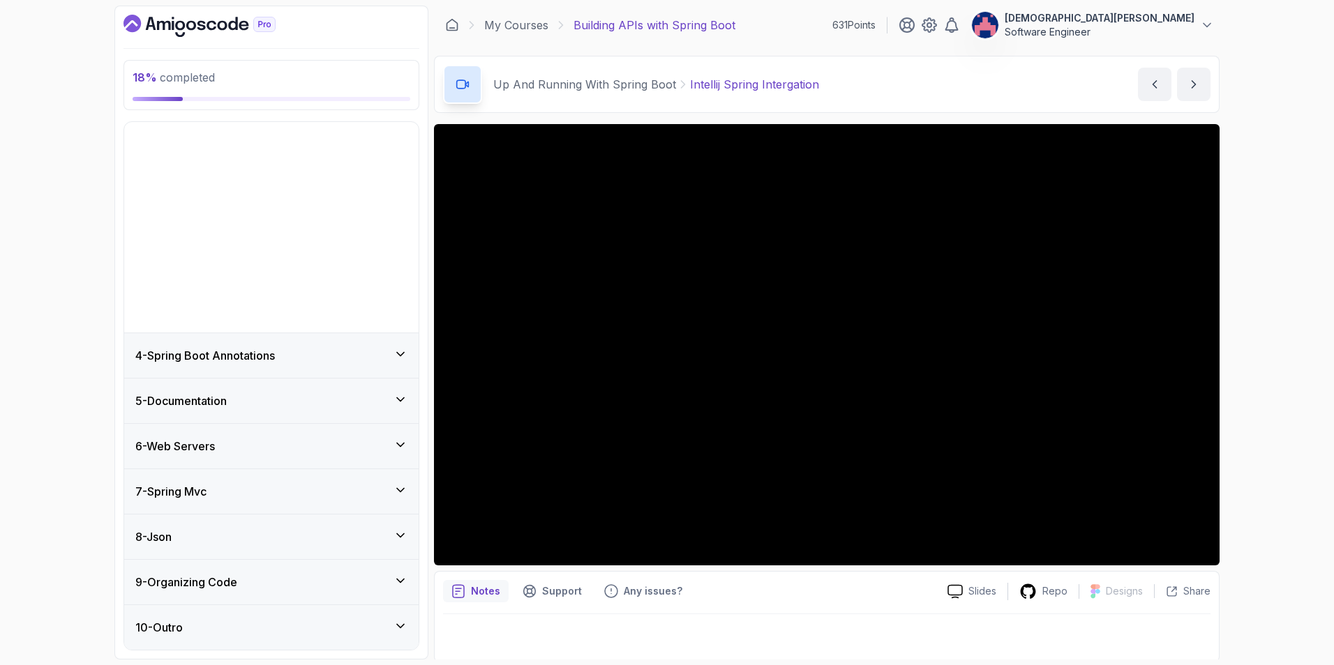
scroll to position [0, 0]
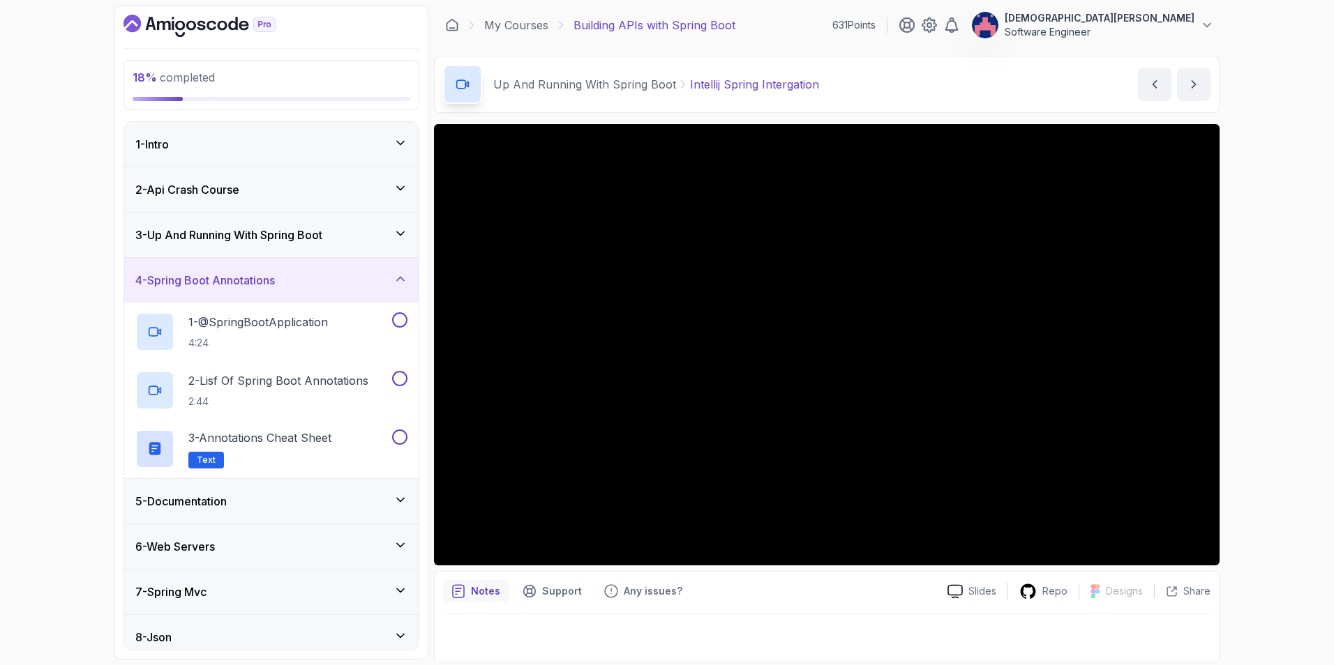
click at [340, 229] on div "3 - Up And Running With Spring Boot" at bounding box center [271, 235] width 272 height 17
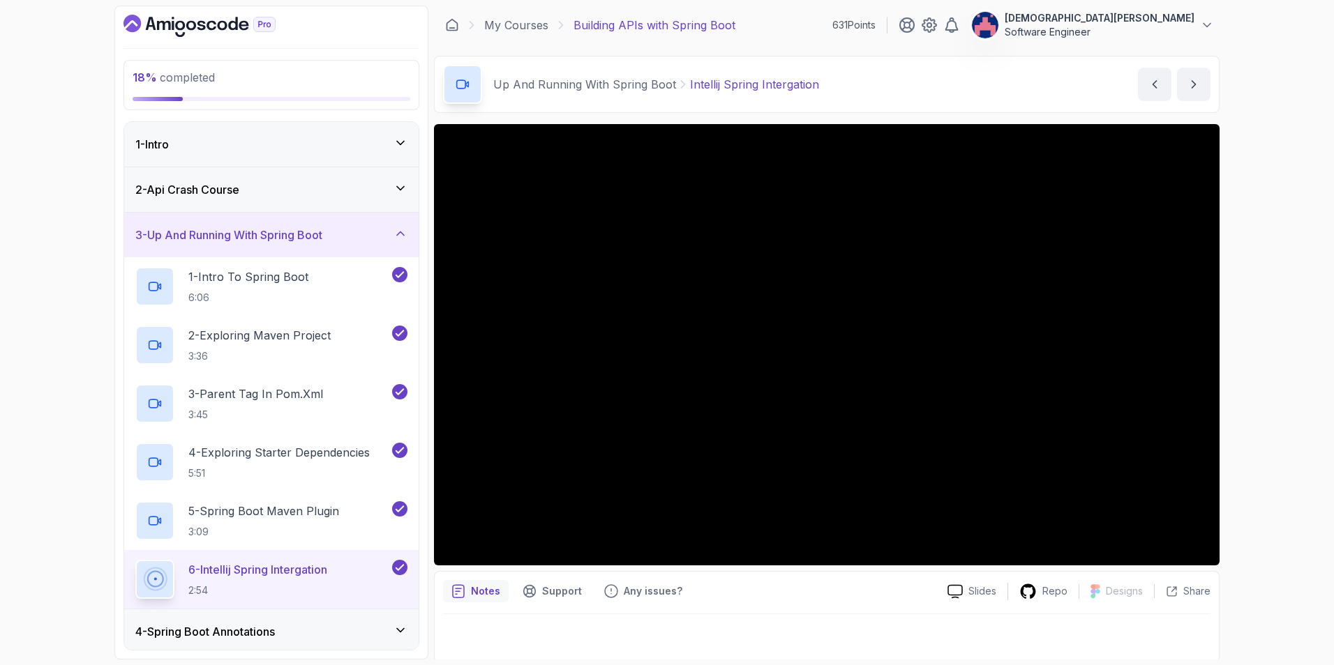
click at [340, 229] on div "3 - Up And Running With Spring Boot" at bounding box center [271, 235] width 272 height 17
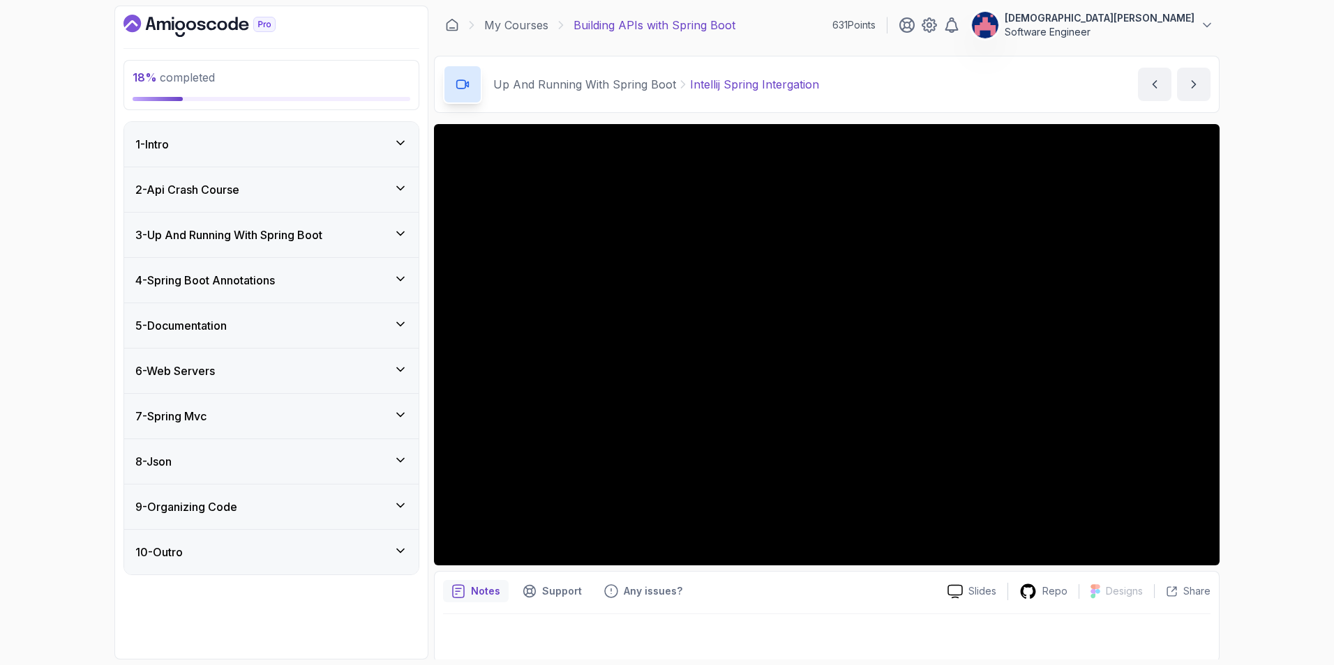
click at [340, 235] on div "3 - Up And Running With Spring Boot" at bounding box center [271, 235] width 272 height 17
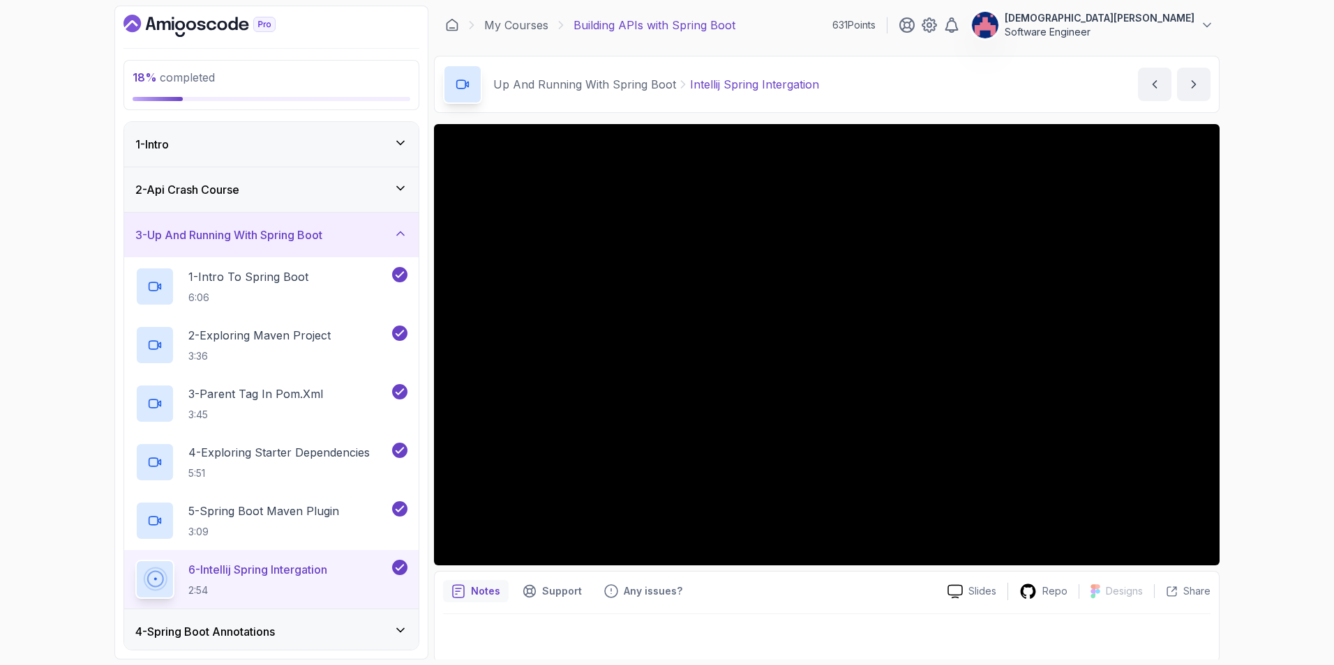
click at [356, 237] on div "3 - Up And Running With Spring Boot" at bounding box center [271, 235] width 272 height 17
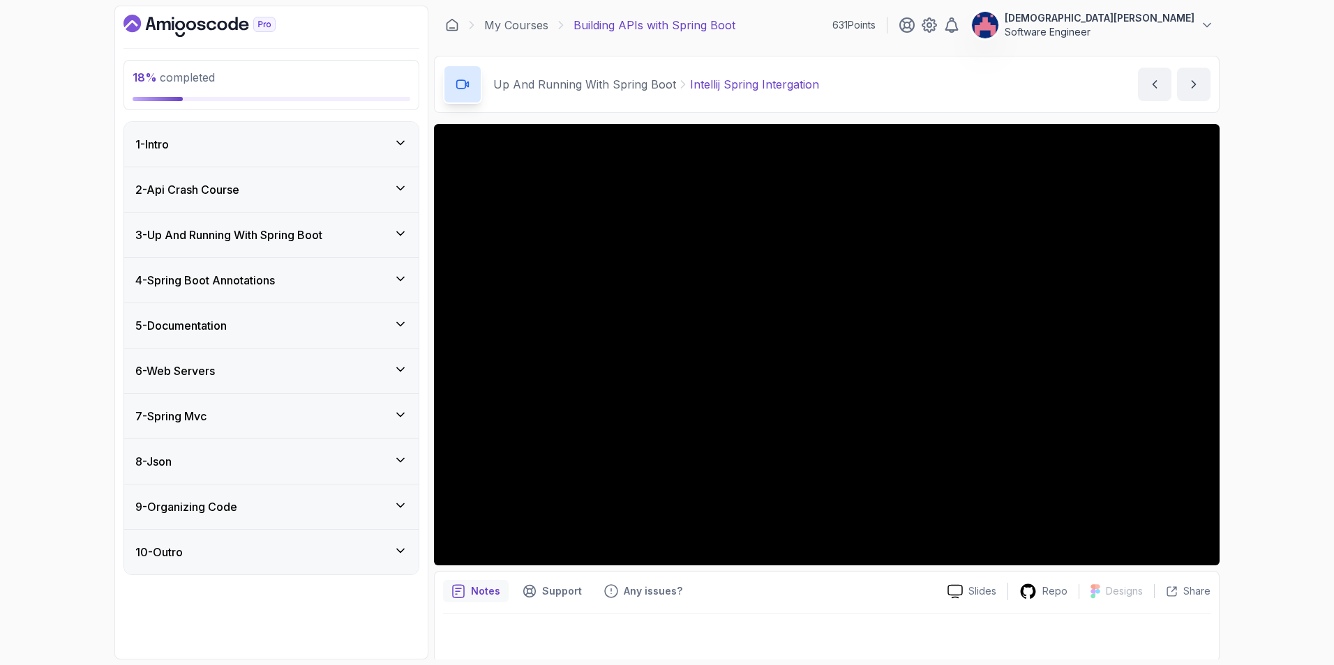
click at [358, 283] on div "4 - Spring Boot Annotations" at bounding box center [271, 280] width 272 height 17
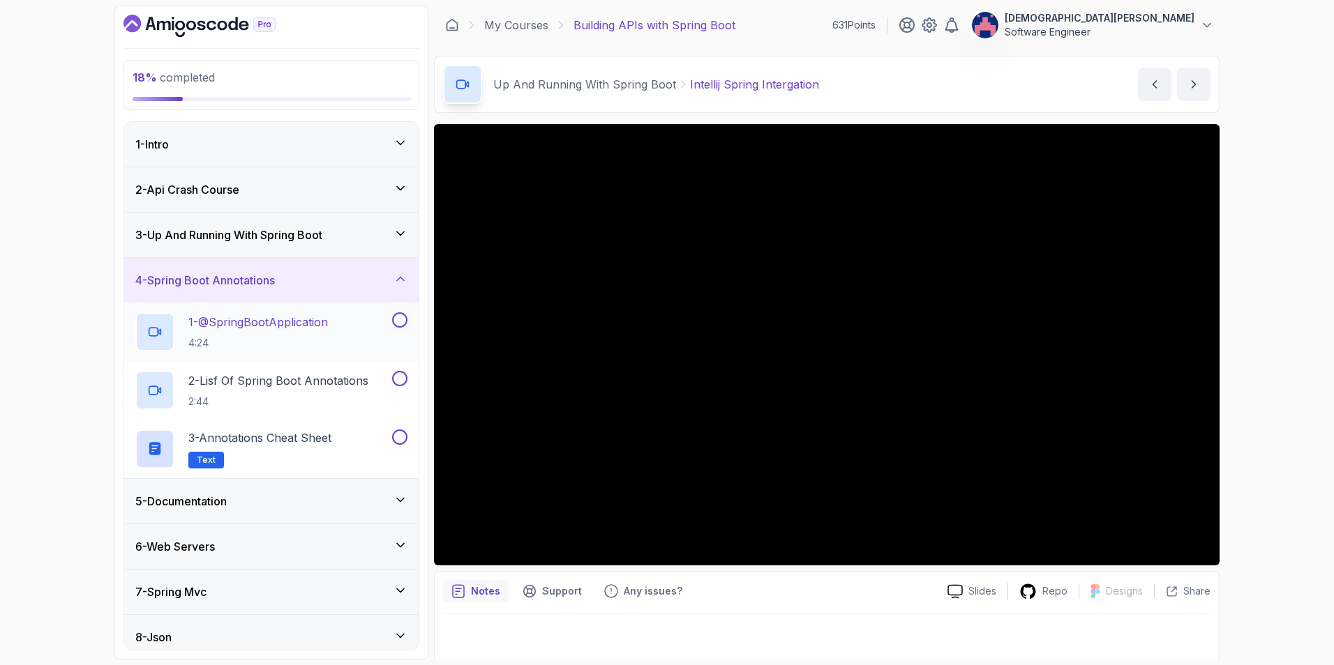
click at [318, 323] on p "1 - @SpringBootApplication" at bounding box center [257, 322] width 139 height 17
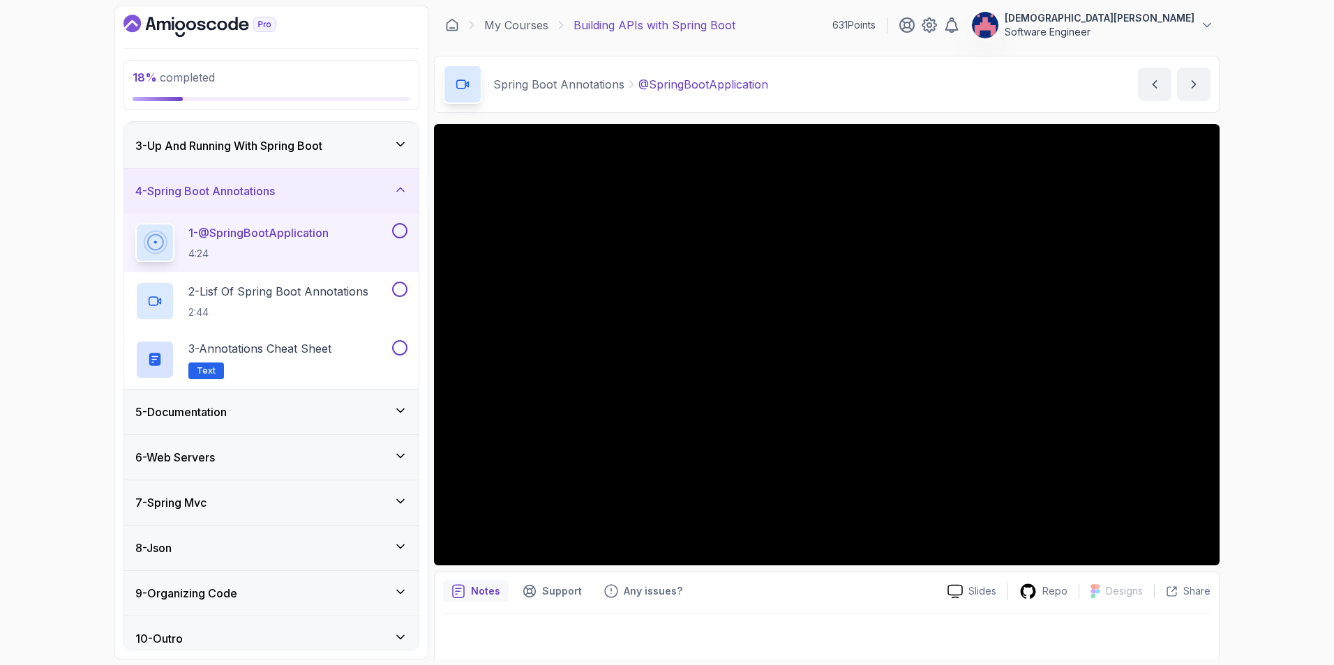
scroll to position [100, 0]
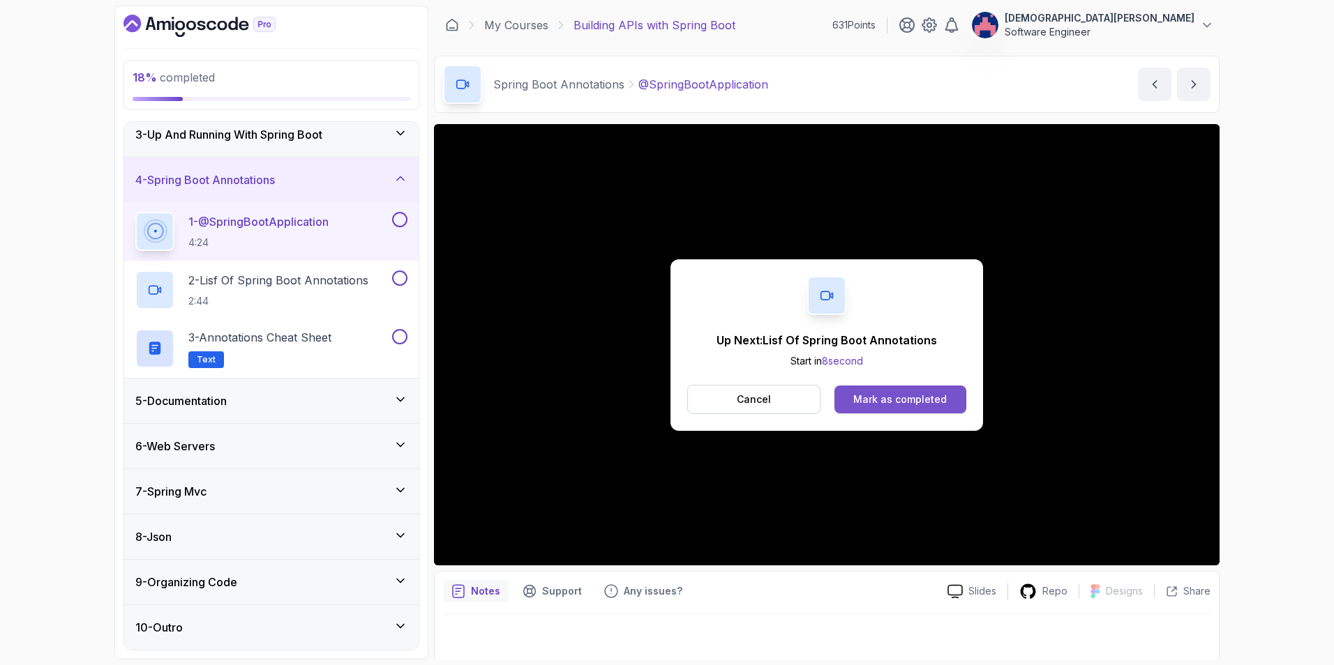
click at [877, 400] on div "Mark as completed" at bounding box center [899, 400] width 93 height 14
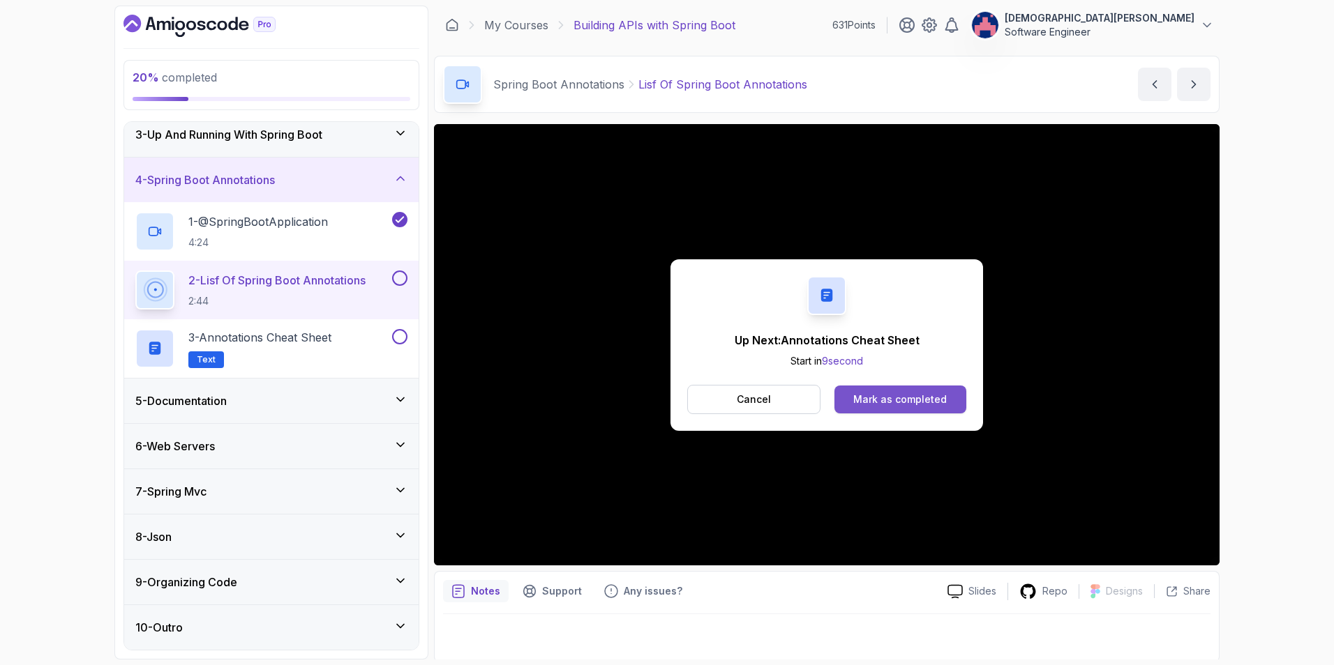
click at [906, 405] on div "Mark as completed" at bounding box center [899, 400] width 93 height 14
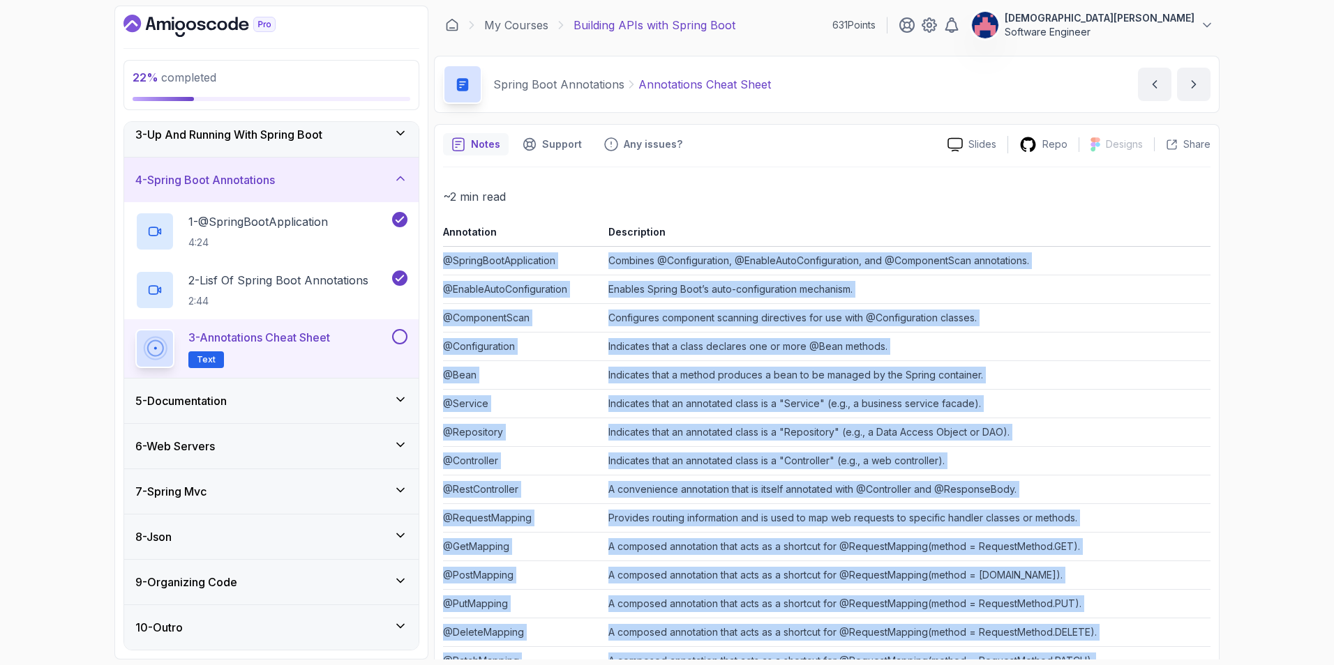
drag, startPoint x: 1002, startPoint y: 618, endPoint x: 444, endPoint y: 269, distance: 659.0
click at [444, 269] on tbody "@SpringBootApplication Combines @Configuration, @EnableAutoConfiguration, and @…" at bounding box center [826, 576] width 767 height 658
copy tbody "@LoremiPsumDolorsitame Consecte @Adipiscingeli, @SeddoeIusmOdtemporincid, utl @…"
click at [896, 287] on td "Enables Spring Boot’s auto-configuration mechanism." at bounding box center [907, 290] width 608 height 29
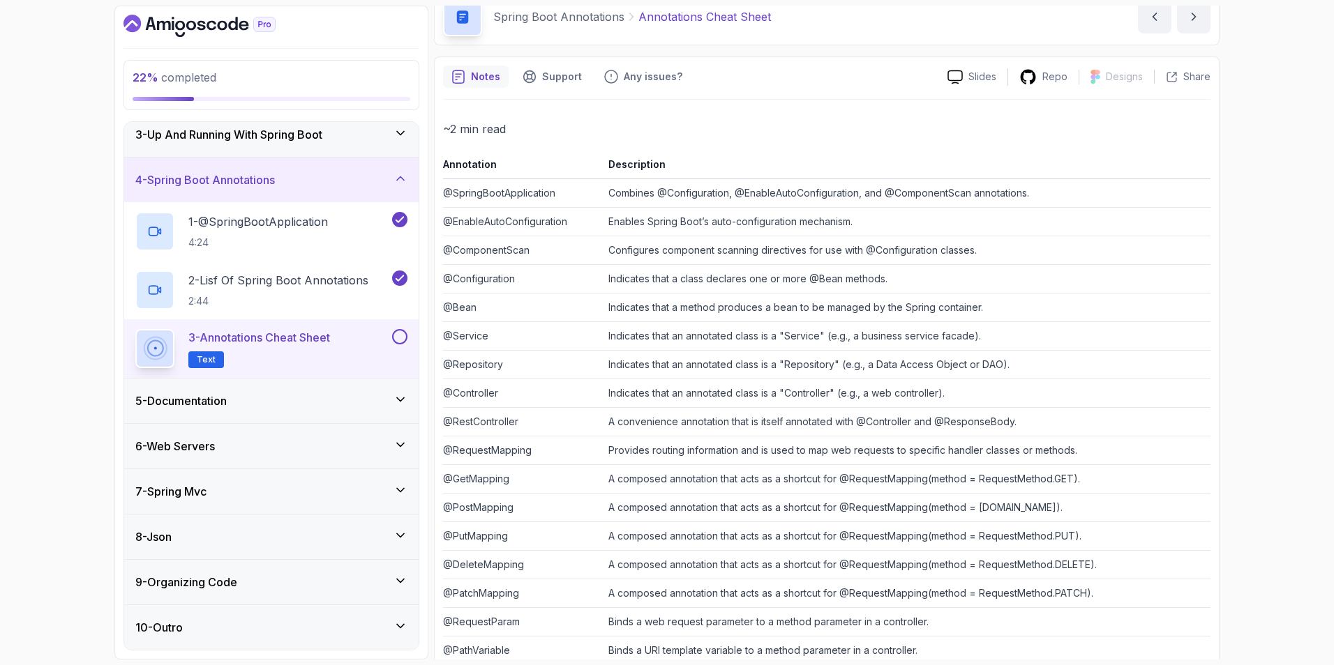
scroll to position [63, 0]
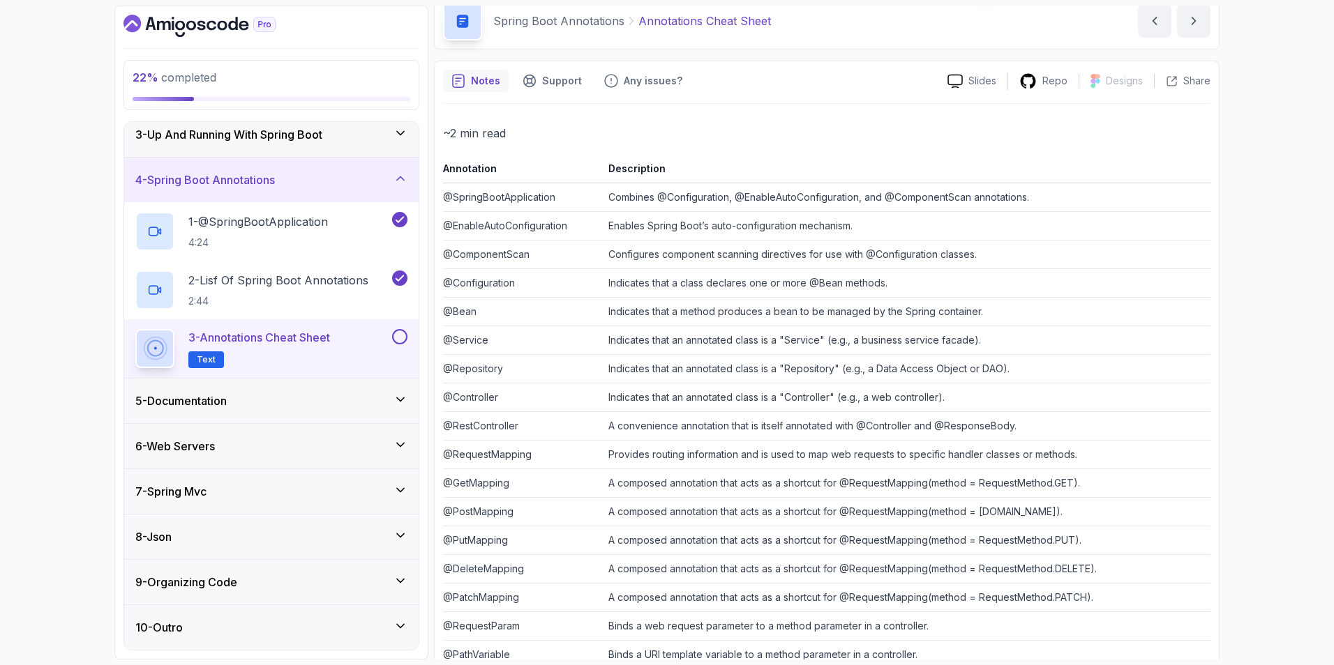
click at [402, 336] on button at bounding box center [399, 336] width 15 height 15
click at [378, 400] on div "5 - Documentation" at bounding box center [271, 401] width 272 height 17
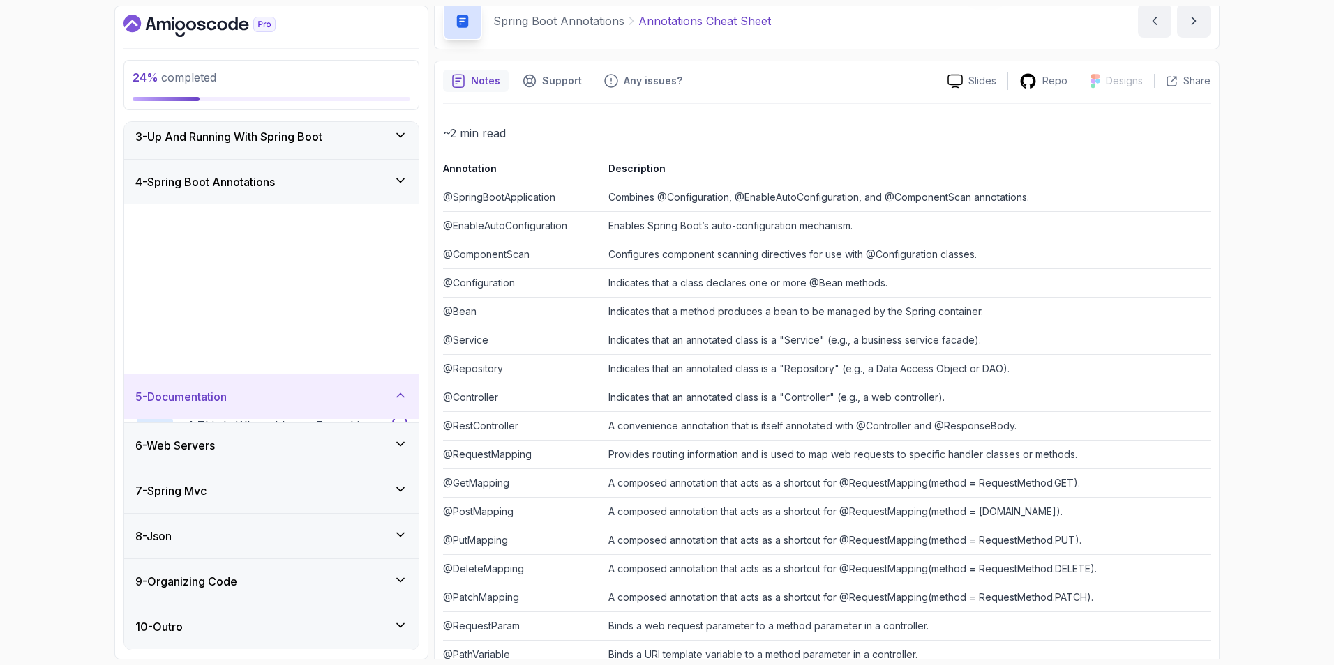
scroll to position [0, 0]
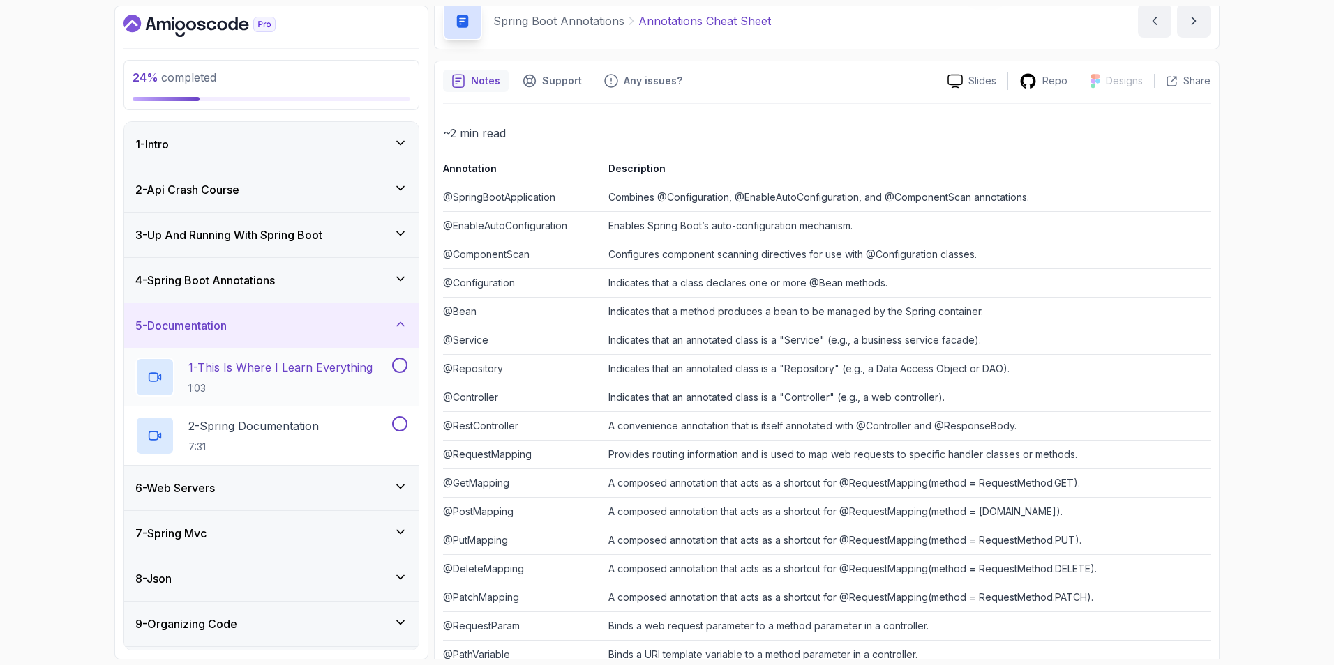
click at [368, 374] on p "1 - This Is Where I Learn Everything" at bounding box center [280, 367] width 184 height 17
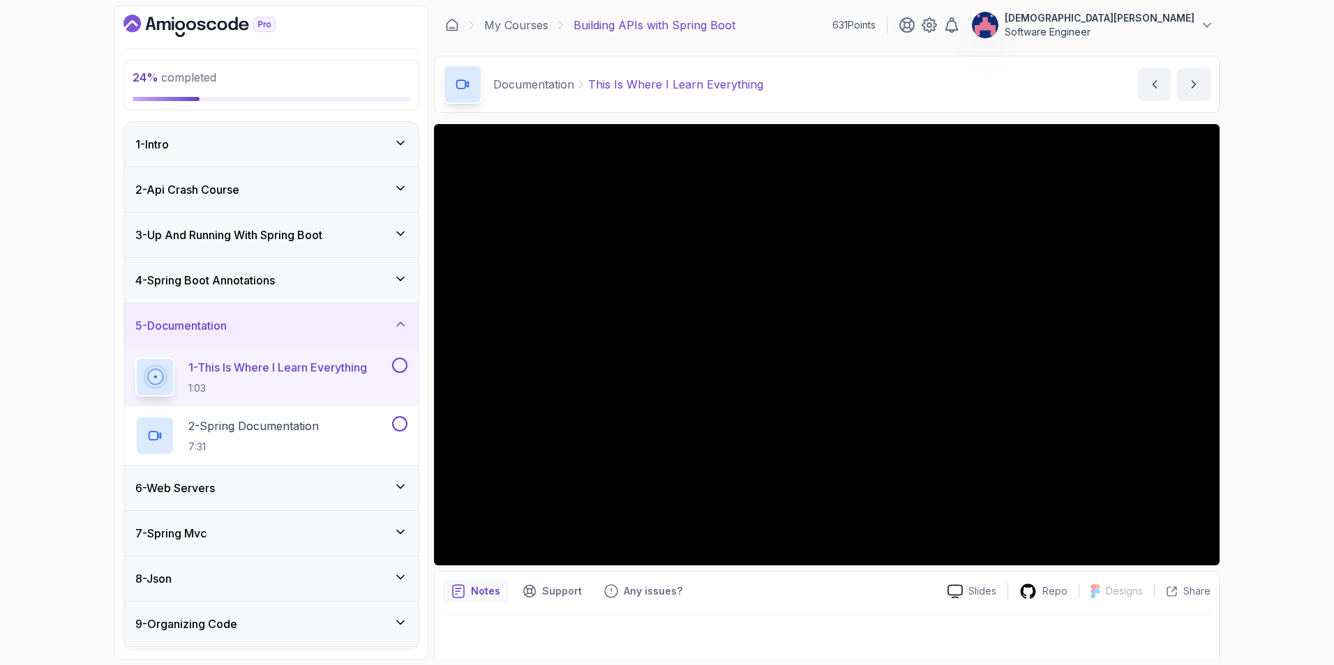
scroll to position [3, 0]
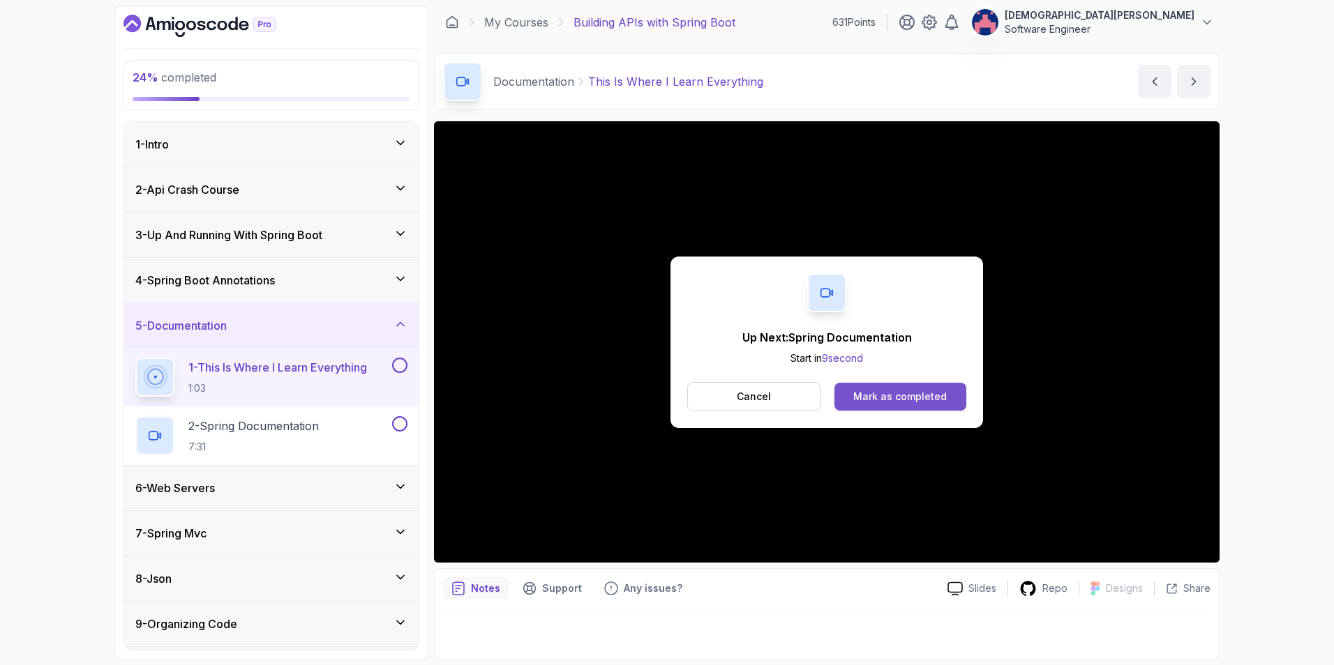
click at [873, 391] on div "Mark as completed" at bounding box center [899, 397] width 93 height 14
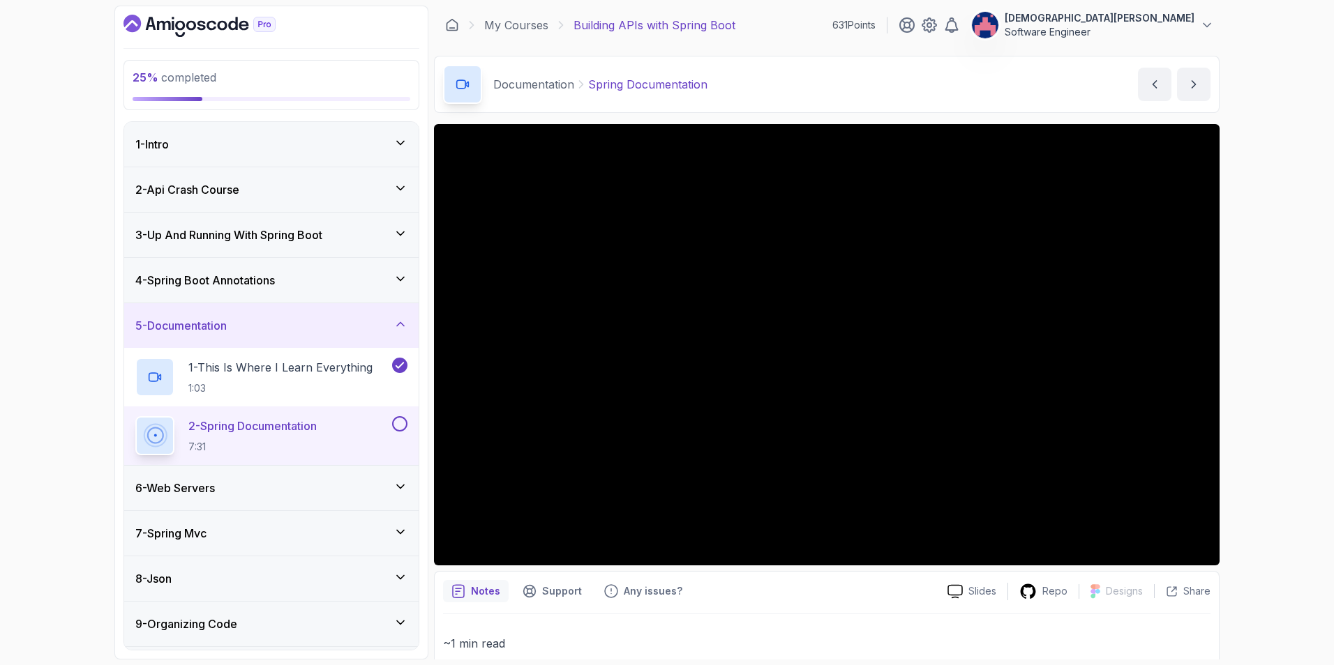
click at [369, 485] on div "6 - Web Servers" at bounding box center [271, 488] width 272 height 17
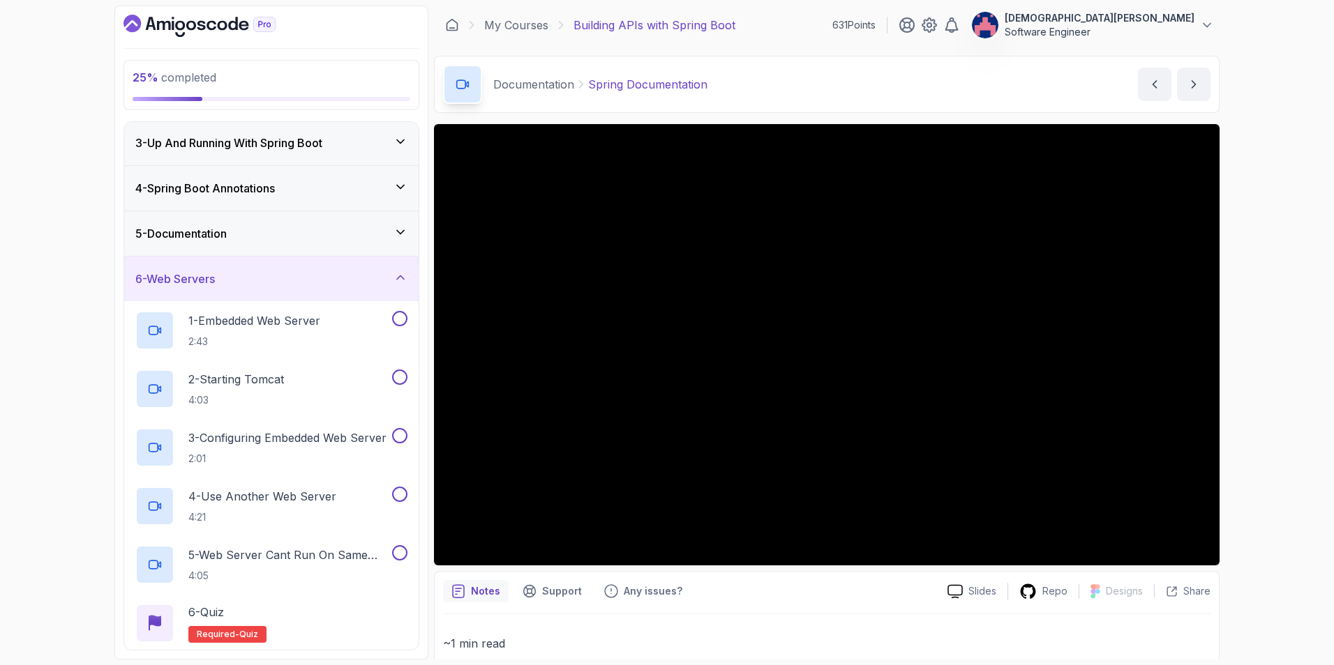
scroll to position [70, 0]
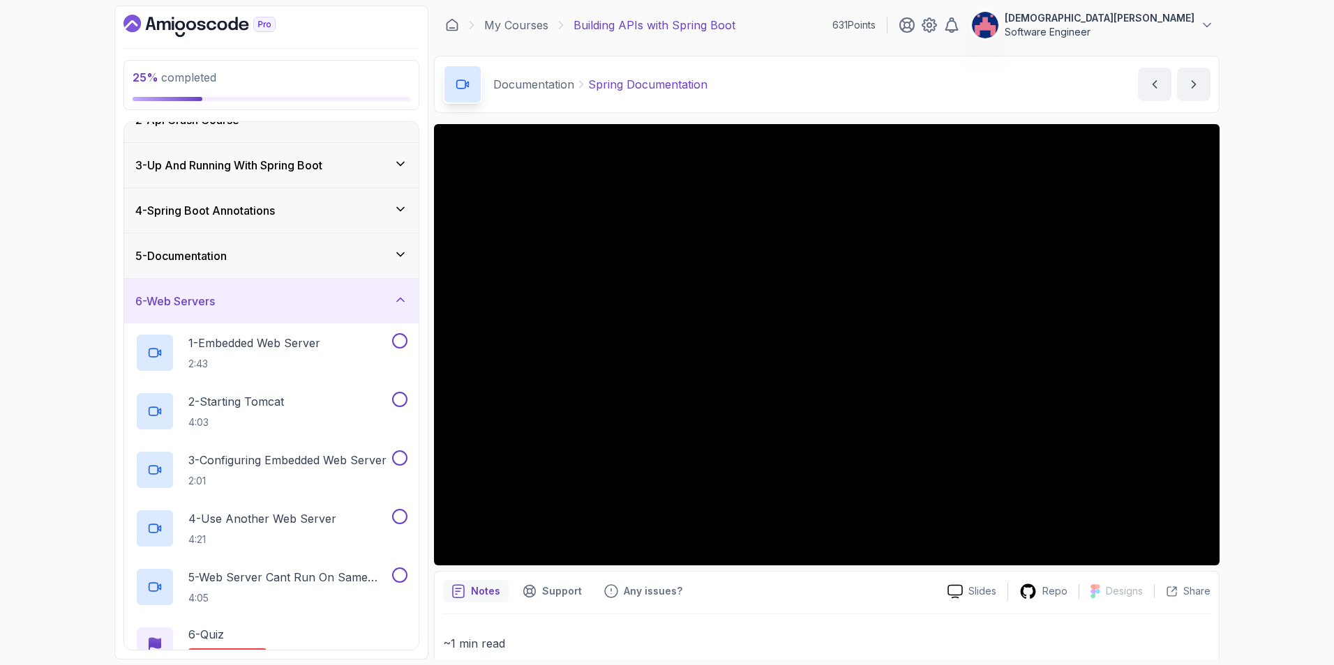
click at [388, 303] on div "6 - Web Servers" at bounding box center [271, 301] width 272 height 17
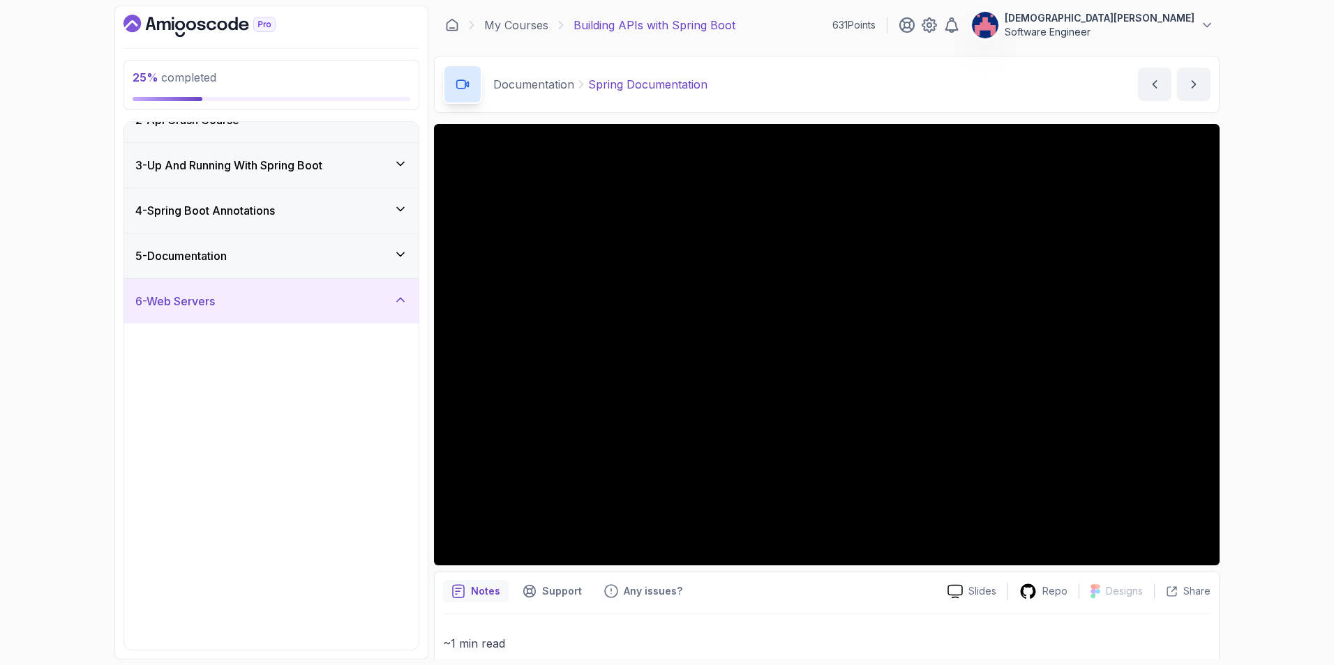
scroll to position [0, 0]
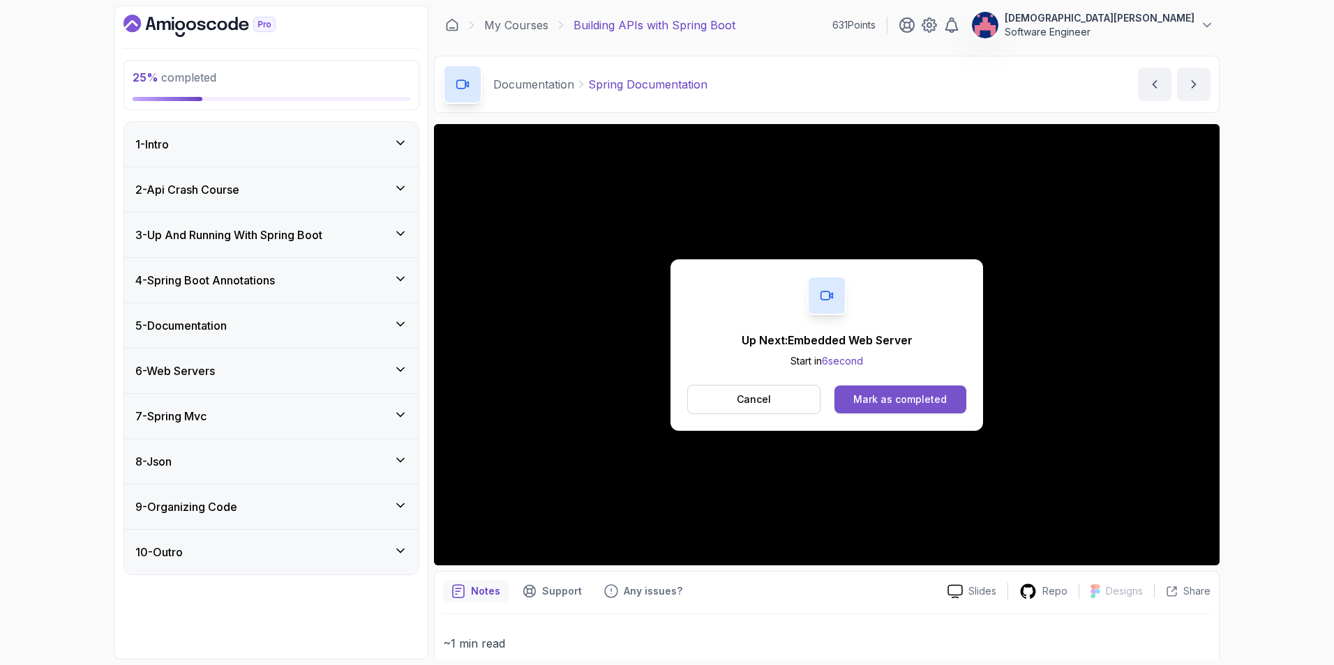
click at [885, 393] on div "Mark as completed" at bounding box center [899, 400] width 93 height 14
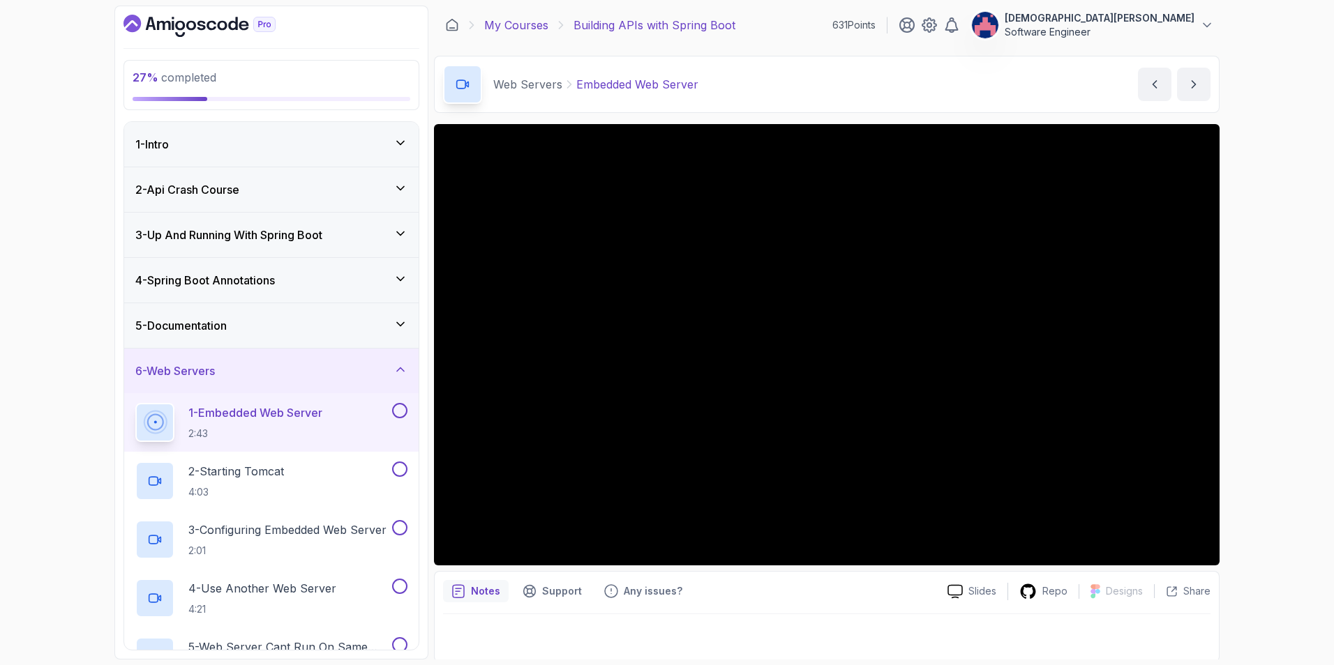
click at [504, 24] on link "My Courses" at bounding box center [516, 25] width 64 height 17
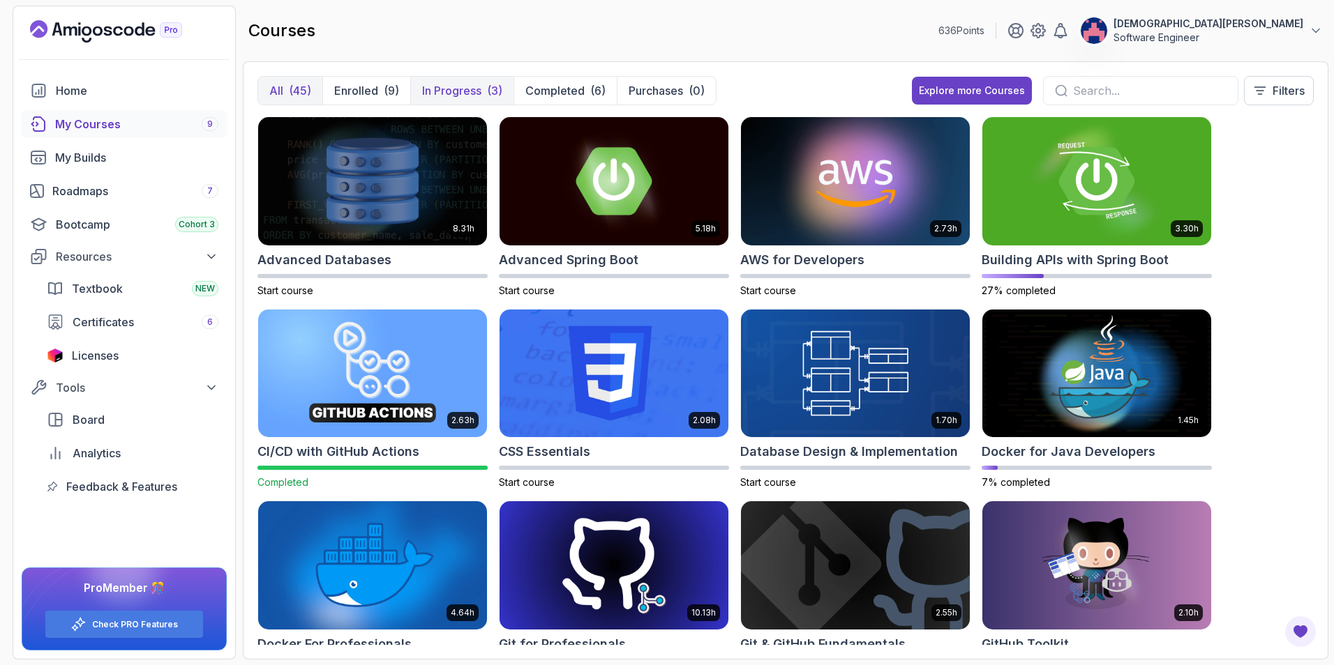
click at [476, 91] on p "In Progress" at bounding box center [451, 90] width 59 height 17
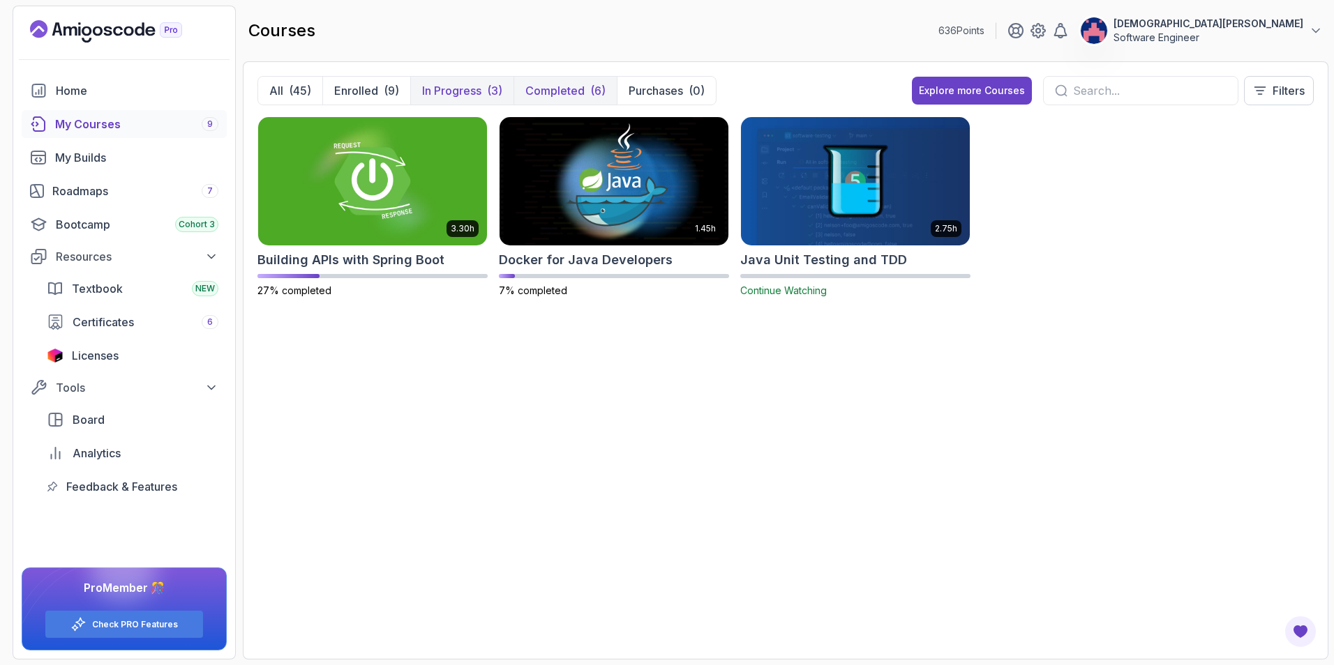
click at [548, 89] on p "Completed" at bounding box center [554, 90] width 59 height 17
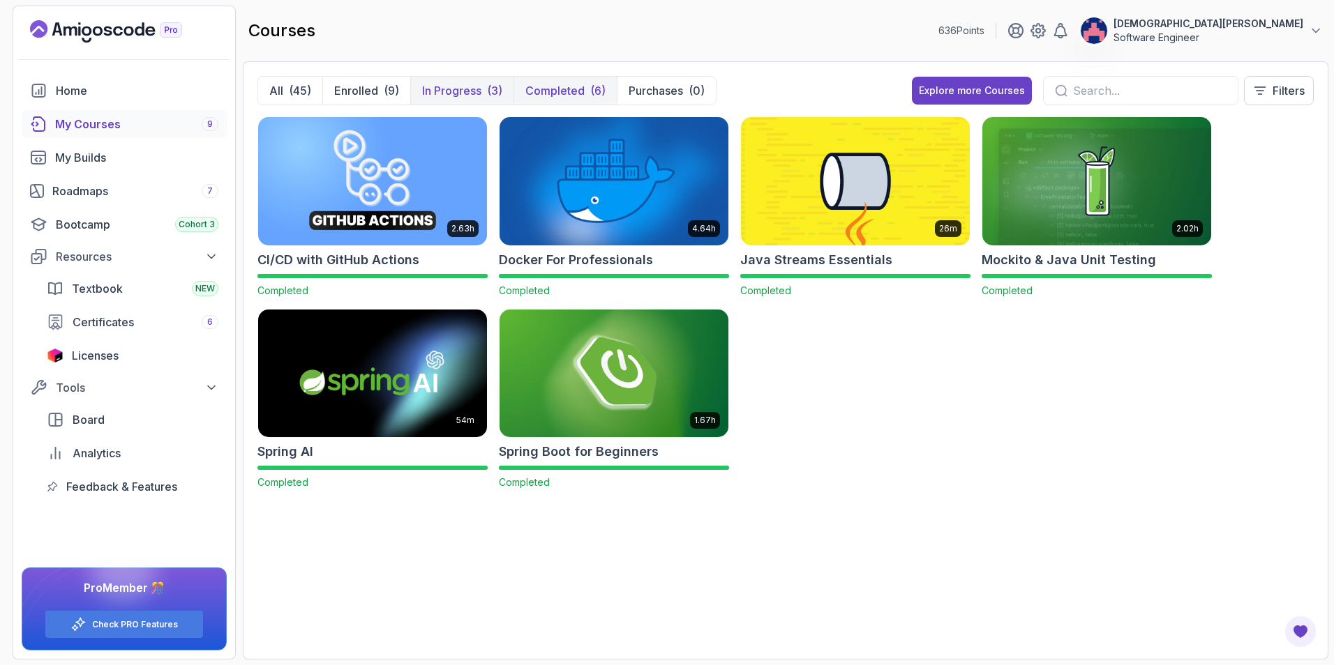
click at [480, 83] on p "In Progress" at bounding box center [451, 90] width 59 height 17
